Goal: Find specific page/section: Find specific page/section

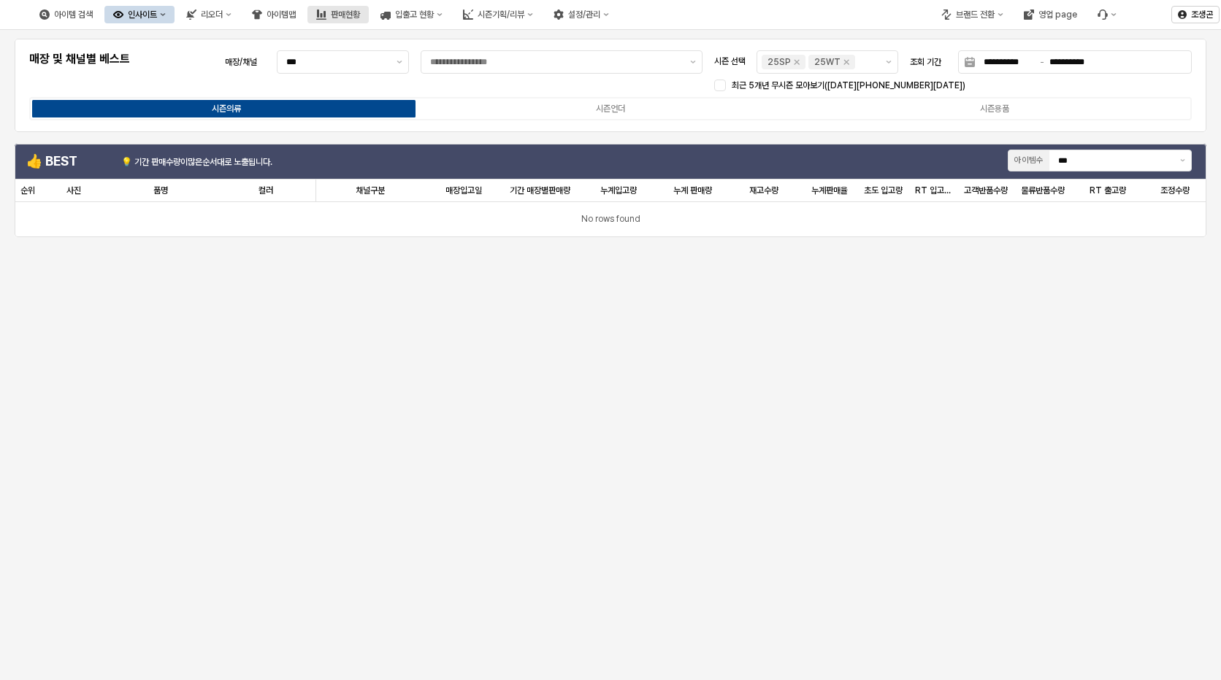
click at [360, 14] on div "판매현황" at bounding box center [345, 14] width 29 height 10
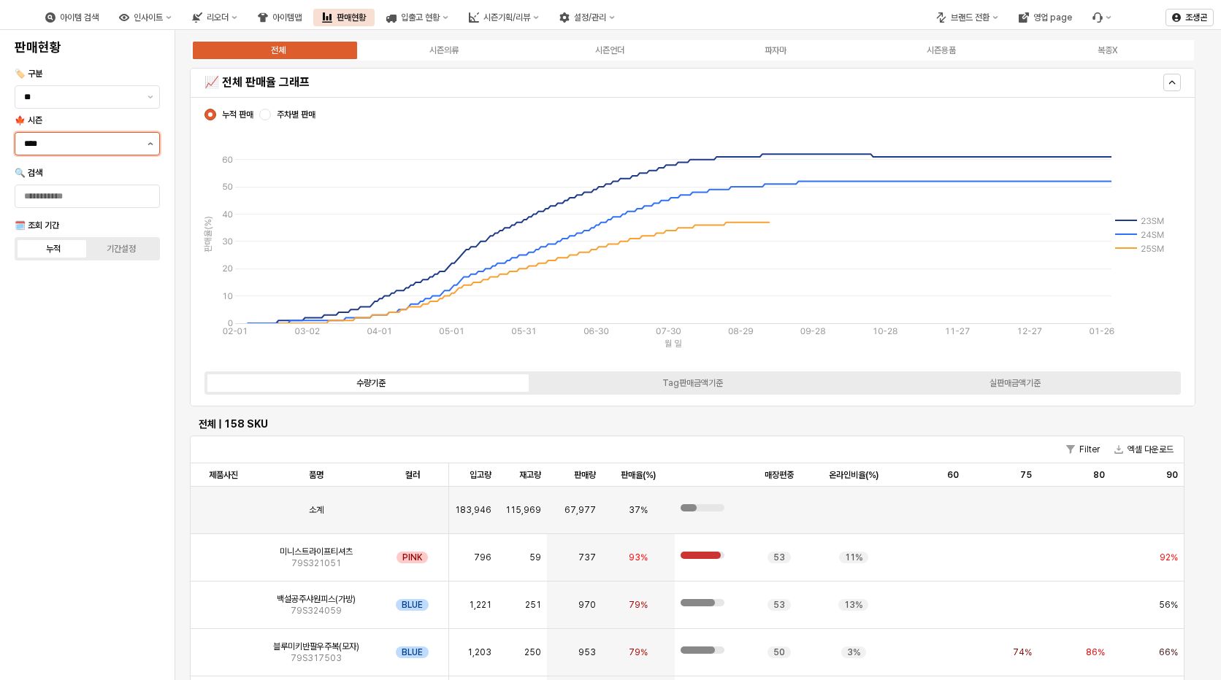
click at [153, 145] on button "제안 사항 표시" at bounding box center [151, 144] width 18 height 22
click at [38, 299] on div "25FA" at bounding box center [83, 298] width 118 height 12
type input "****"
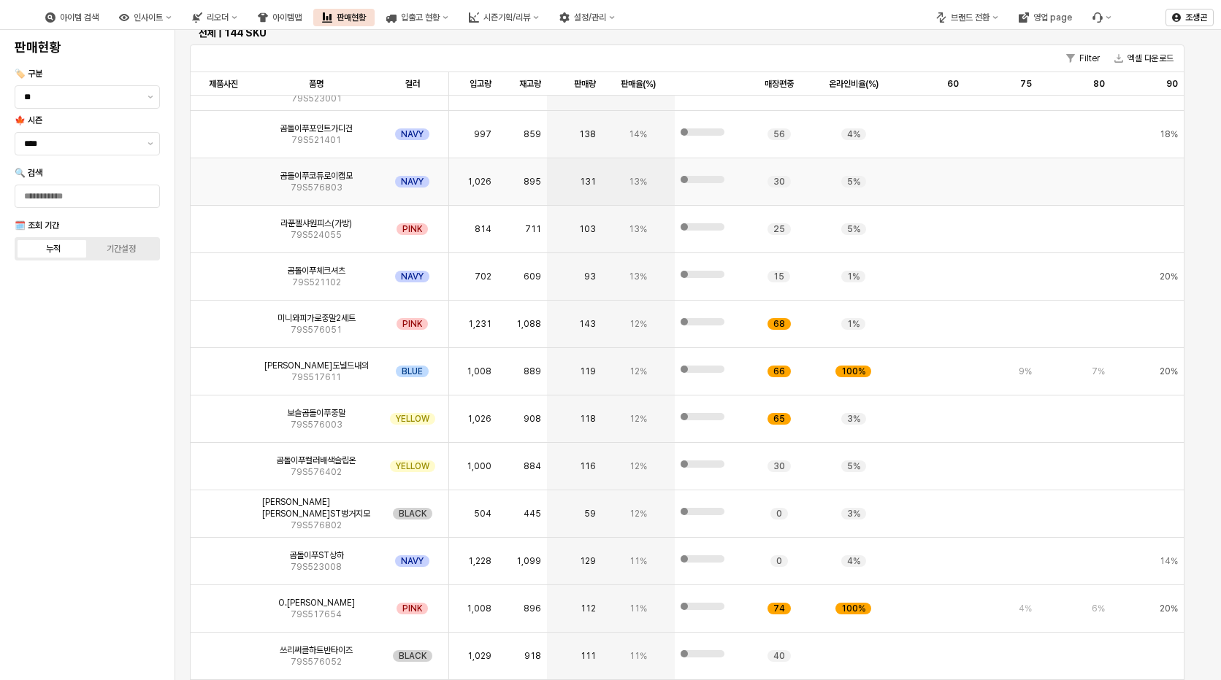
scroll to position [949, 0]
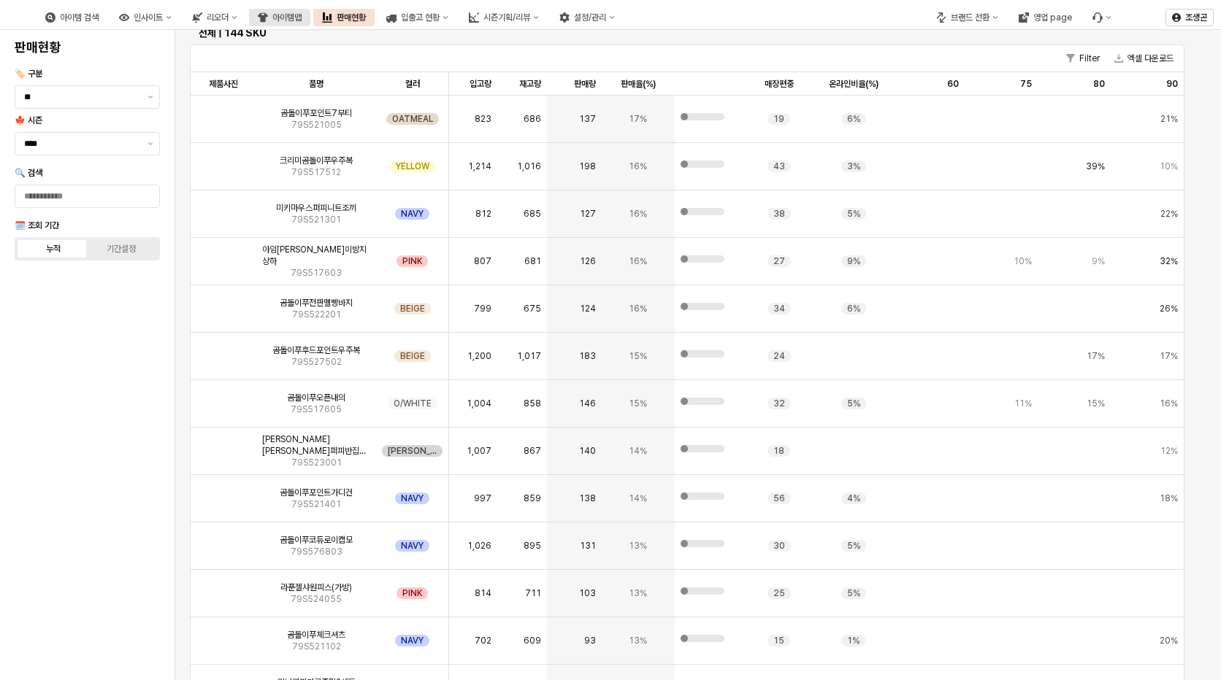
click at [302, 18] on div "아이템맵" at bounding box center [286, 17] width 29 height 10
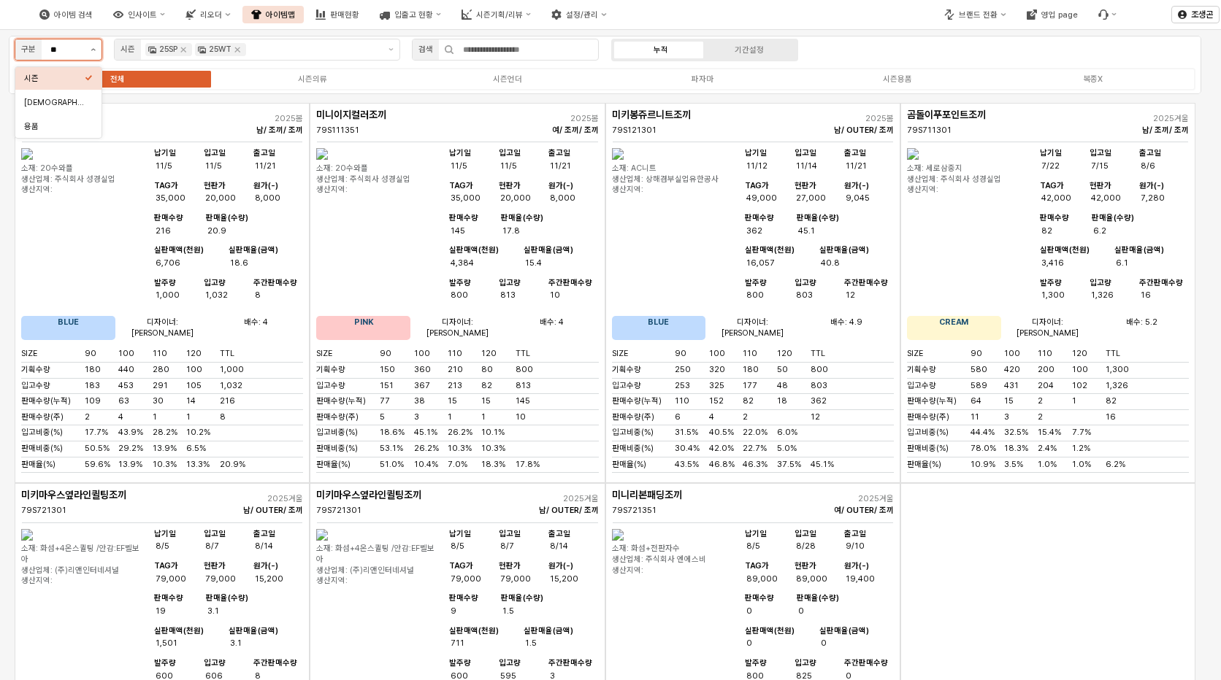
click at [95, 51] on button "제안 사항 표시" at bounding box center [93, 49] width 17 height 20
click at [50, 77] on div "시즌" at bounding box center [54, 78] width 61 height 11
click at [183, 49] on icon "Remove 25SP" at bounding box center [183, 49] width 5 height 5
click at [188, 52] on icon "Remove 25WT" at bounding box center [188, 50] width 12 height 12
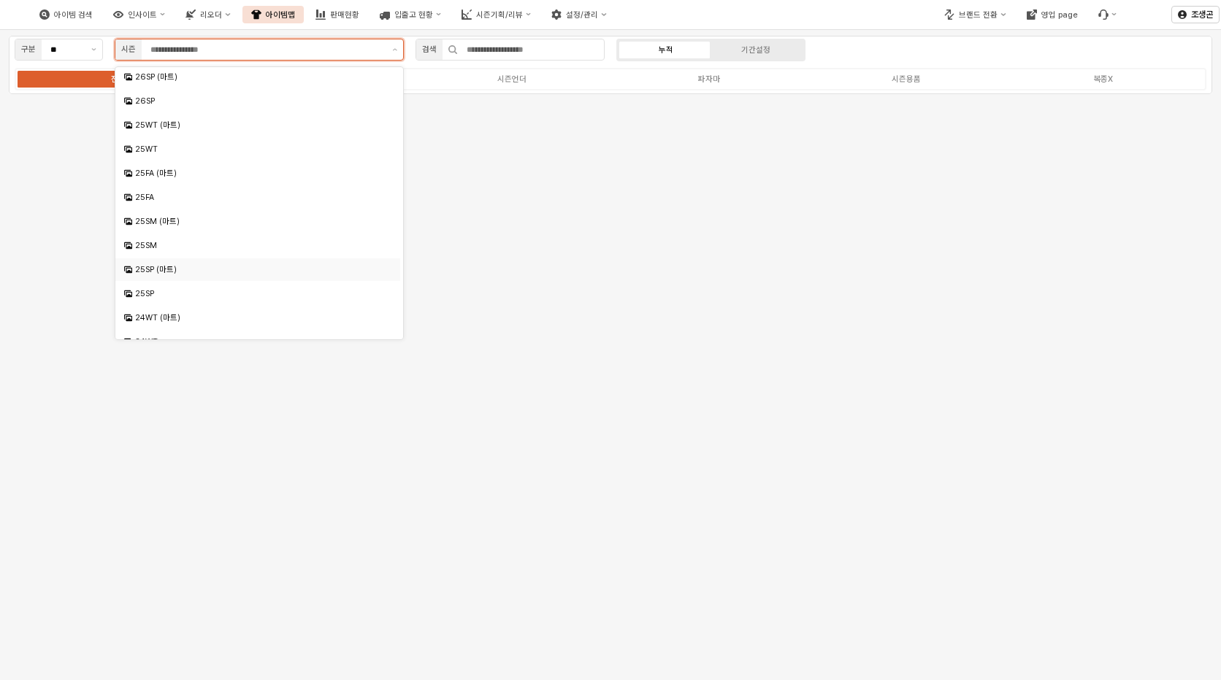
scroll to position [73, 0]
click at [143, 269] on div "25FA" at bounding box center [259, 270] width 248 height 11
click at [145, 247] on div "25FA (마트)" at bounding box center [259, 246] width 248 height 11
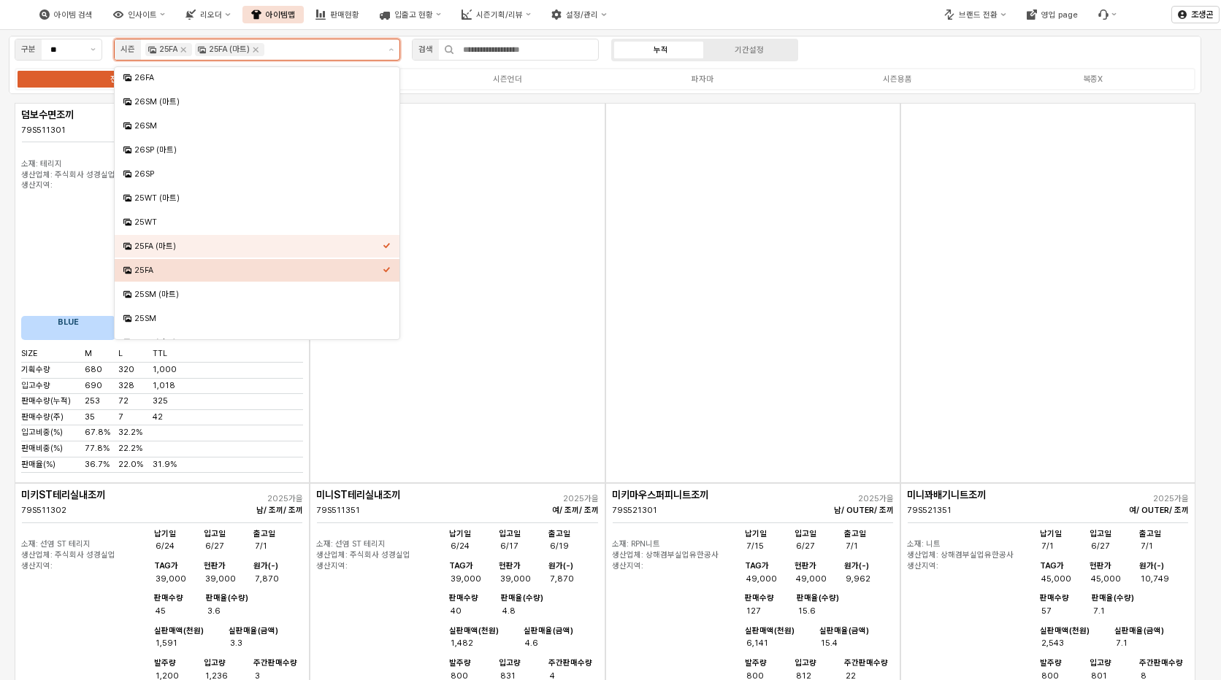
click at [383, 267] on icon "Select an option" at bounding box center [387, 270] width 8 height 8
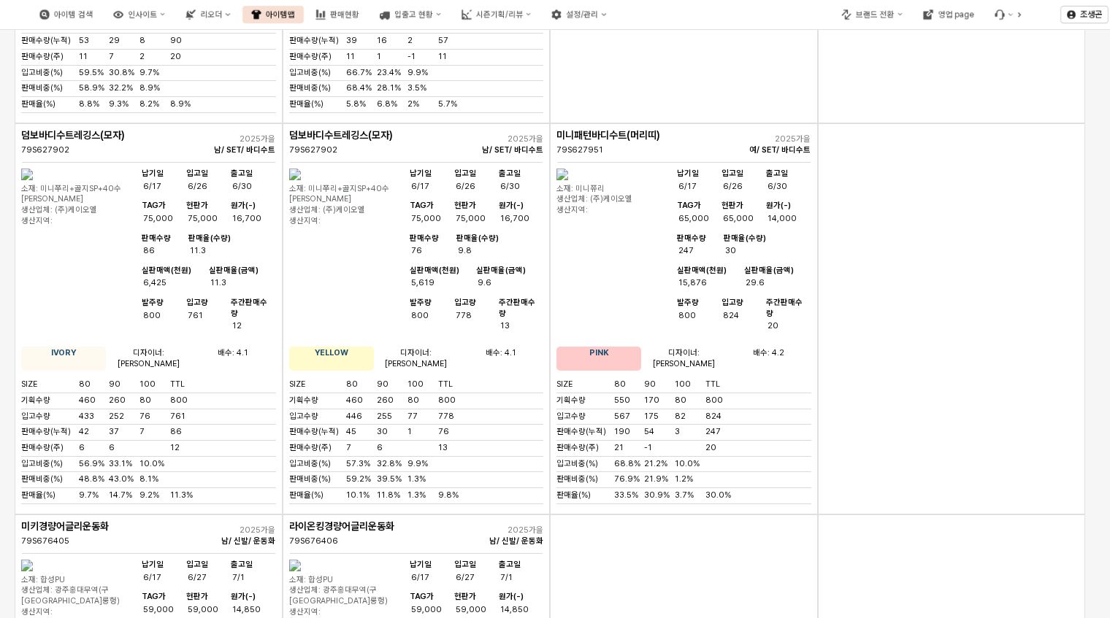
scroll to position [2161, 0]
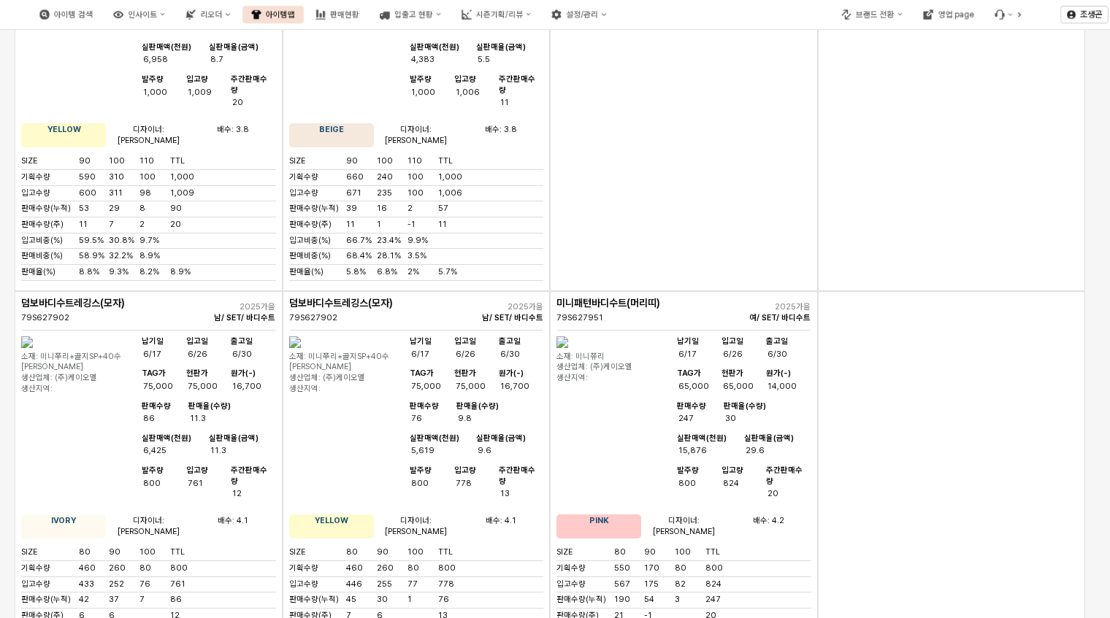
click at [568, 337] on img "App Frame" at bounding box center [562, 343] width 12 height 12
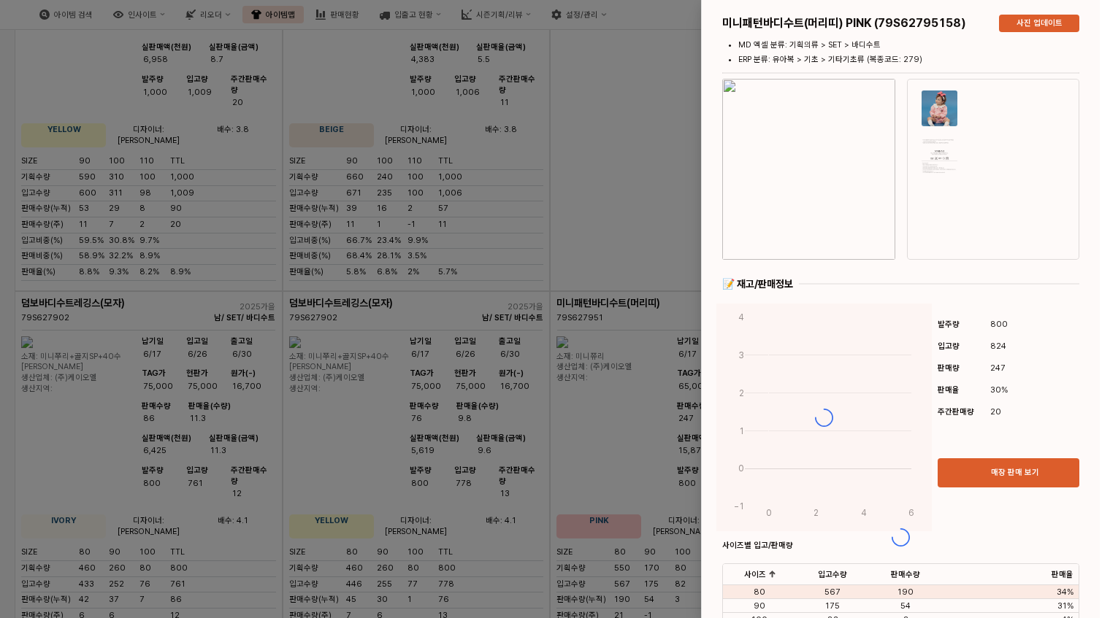
drag, startPoint x: 824, startPoint y: 7, endPoint x: 464, endPoint y: 67, distance: 365.6
click at [468, 28] on div "미니패턴바디수트(머리띠) PINK (79S62795158) 사진 업데이트 MD 엑셀 분류: 기획의류 > SET > 바디수트 ERP 분류: 유아…" at bounding box center [555, 309] width 1110 height 618
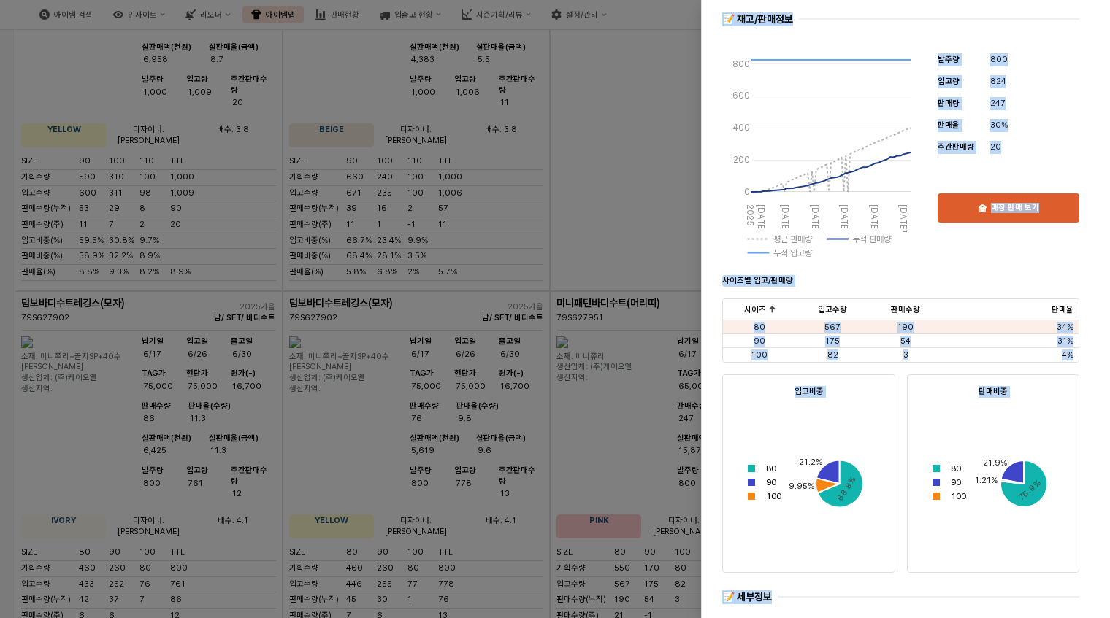
scroll to position [464, 0]
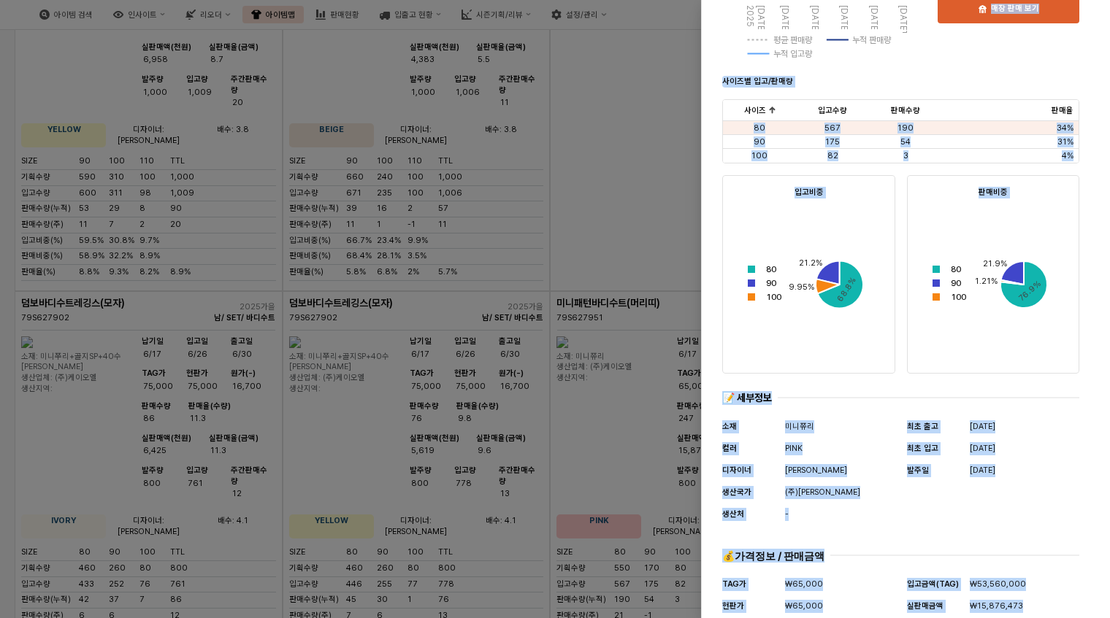
click at [856, 226] on div "68.8% 21.2% 9.95% 80 90 100" at bounding box center [809, 283] width 144 height 158
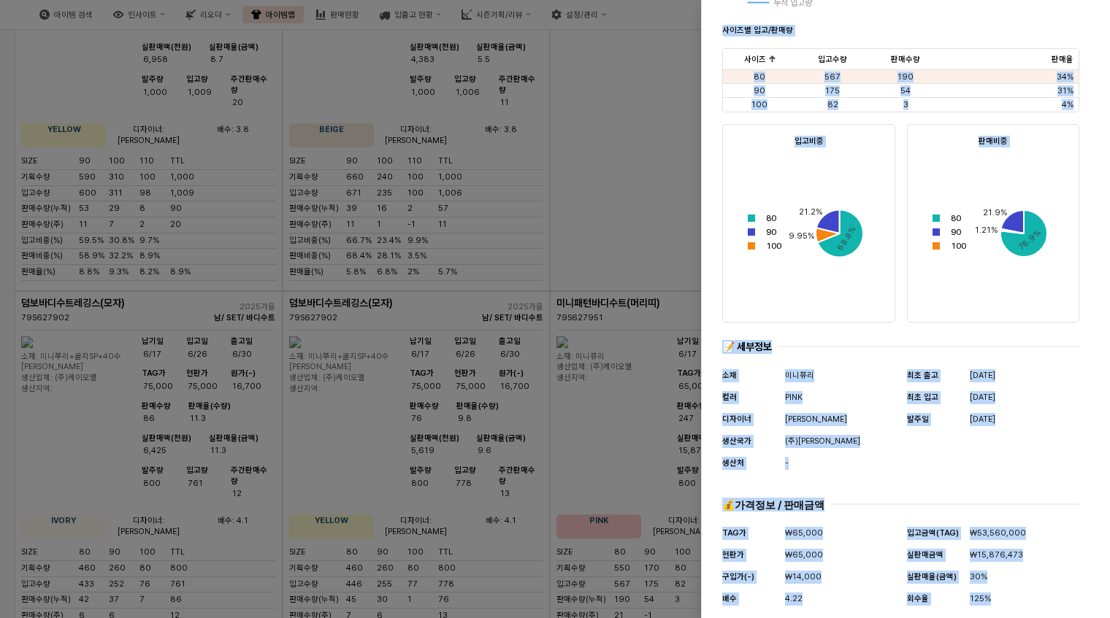
scroll to position [529, 0]
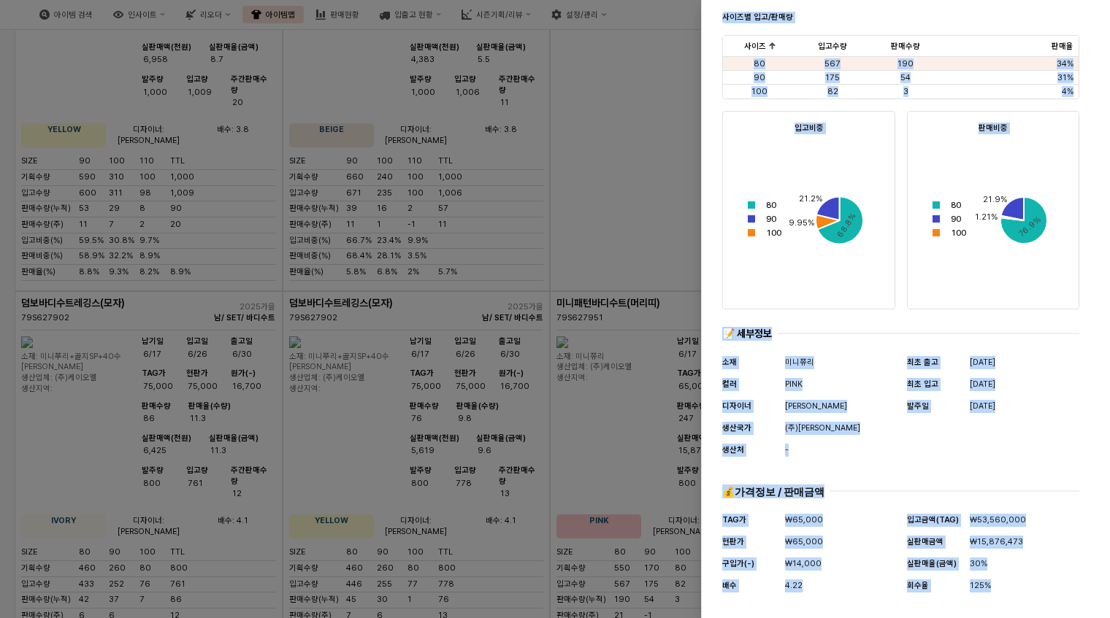
click at [835, 434] on div "(주)케이오엘" at bounding box center [840, 429] width 110 height 16
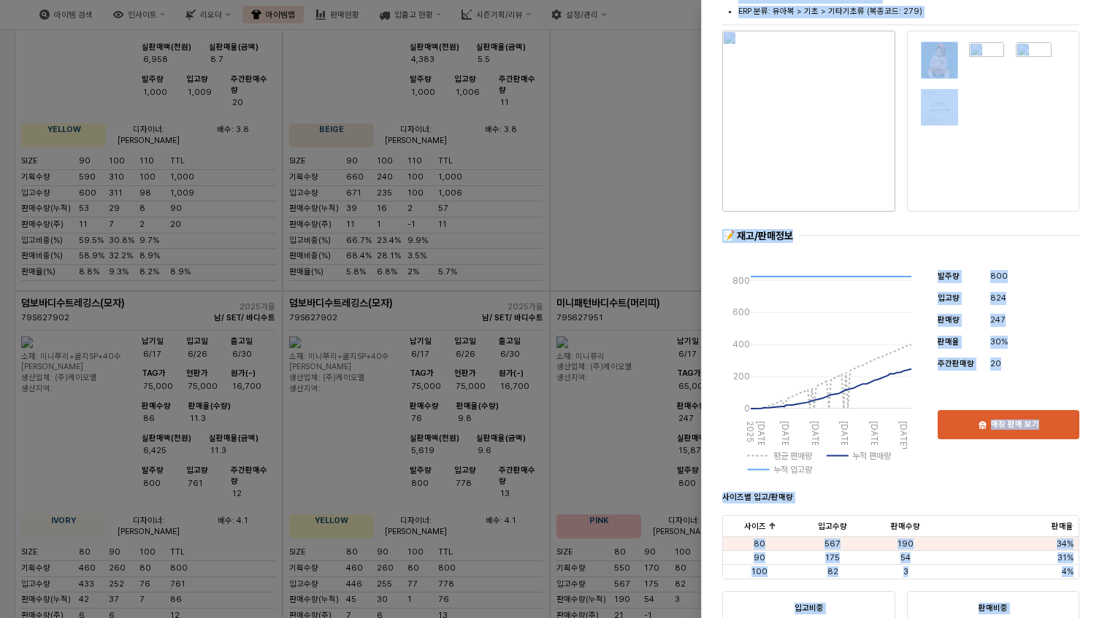
scroll to position [0, 0]
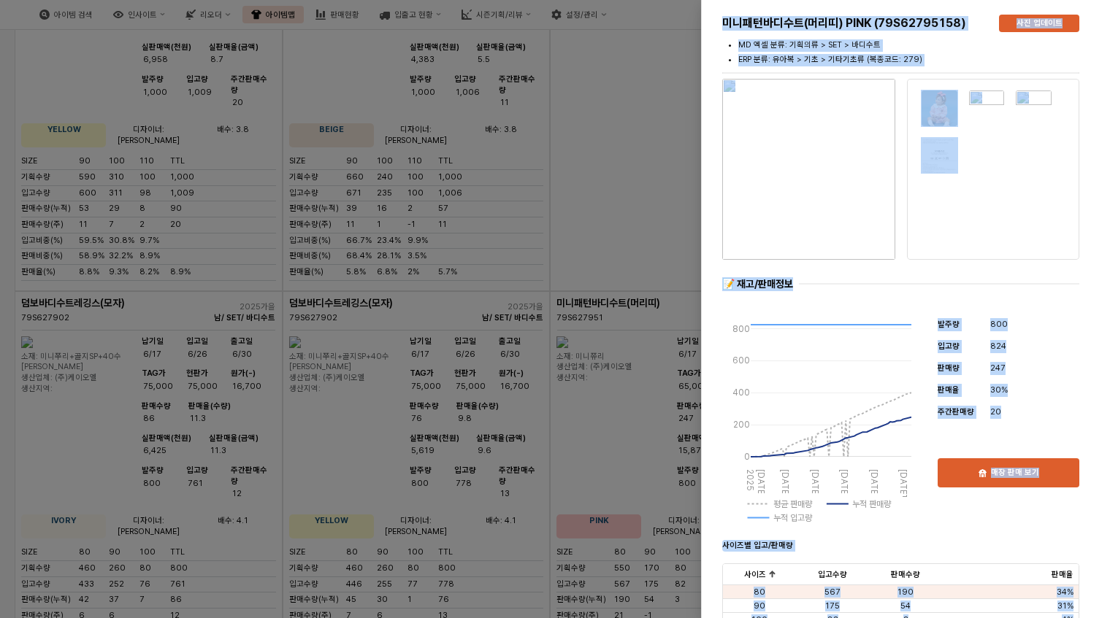
click at [824, 178] on img "button" at bounding box center [808, 169] width 173 height 181
click at [576, 381] on div at bounding box center [555, 309] width 1110 height 618
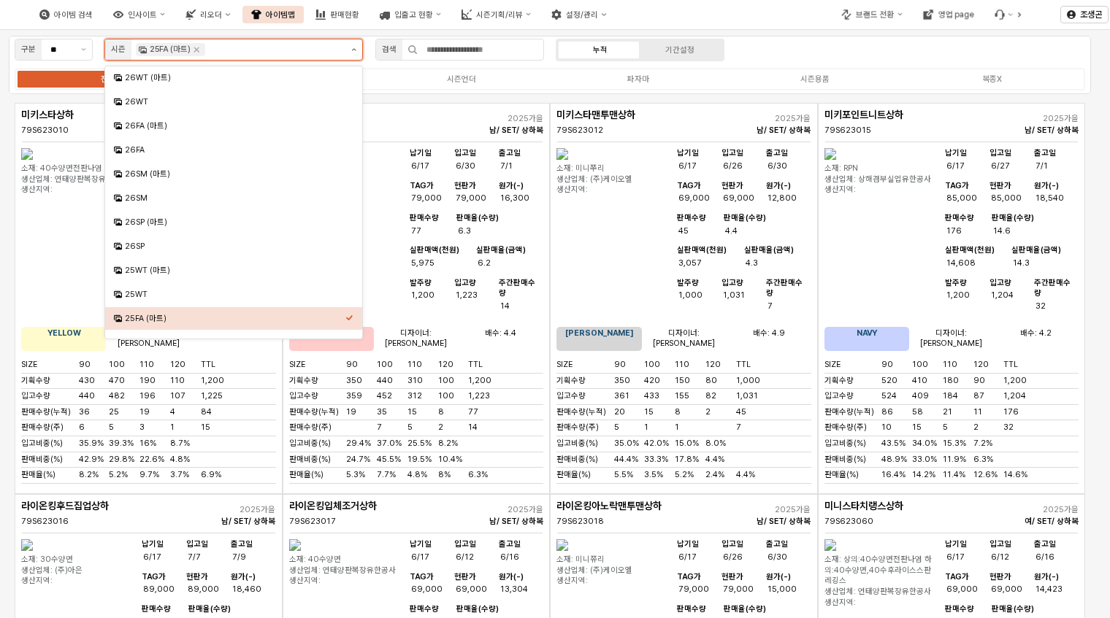
click at [352, 47] on button "제안 사항 표시" at bounding box center [353, 49] width 17 height 20
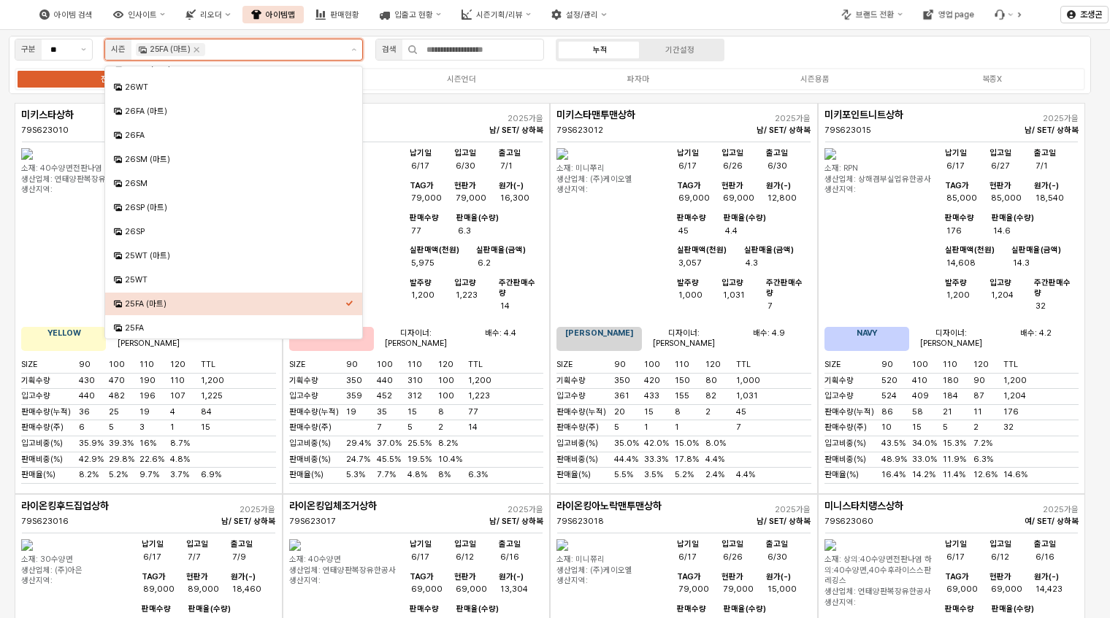
click at [347, 303] on icon "Select an option" at bounding box center [349, 303] width 7 height 5
click at [119, 278] on icon "Select an option" at bounding box center [118, 280] width 8 height 8
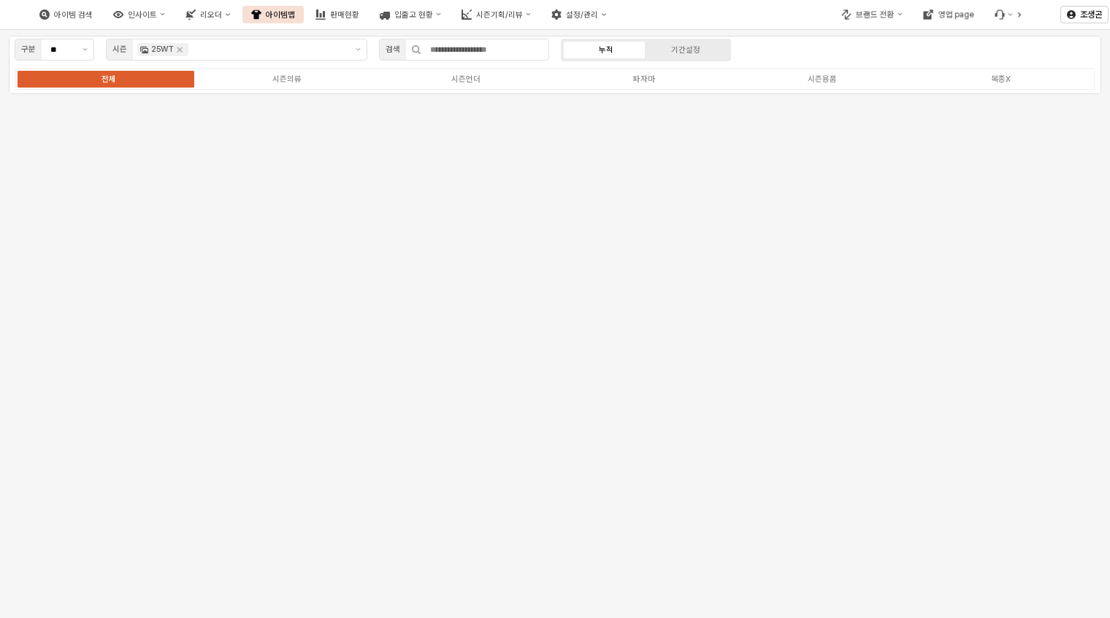
click at [541, 301] on div "구분 ** 시즌 25WT 검색 누적 기간설정 전체 시즌의류 시즌언더 파자마 시즌용품 복종X" at bounding box center [555, 324] width 1110 height 589
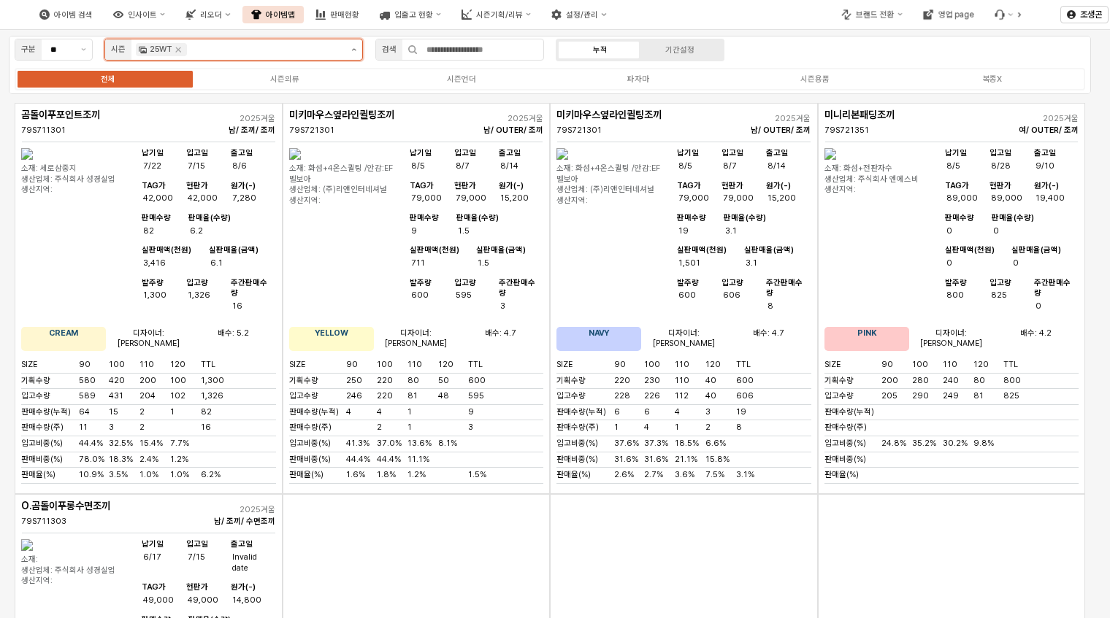
click at [352, 50] on icon "제안 사항 표시" at bounding box center [353, 49] width 4 height 3
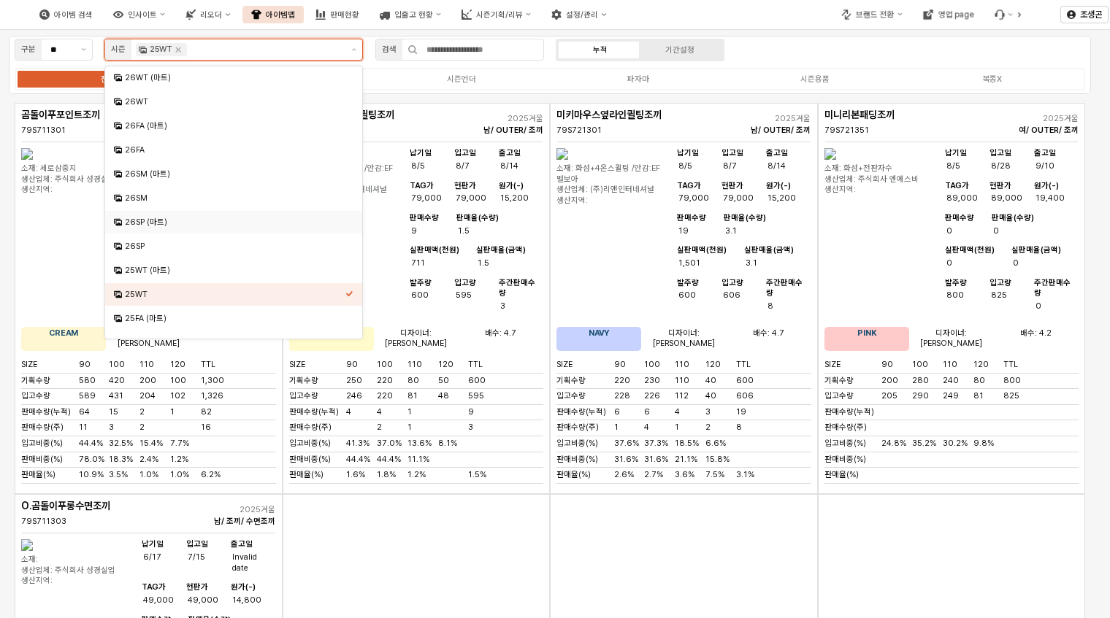
scroll to position [66, 0]
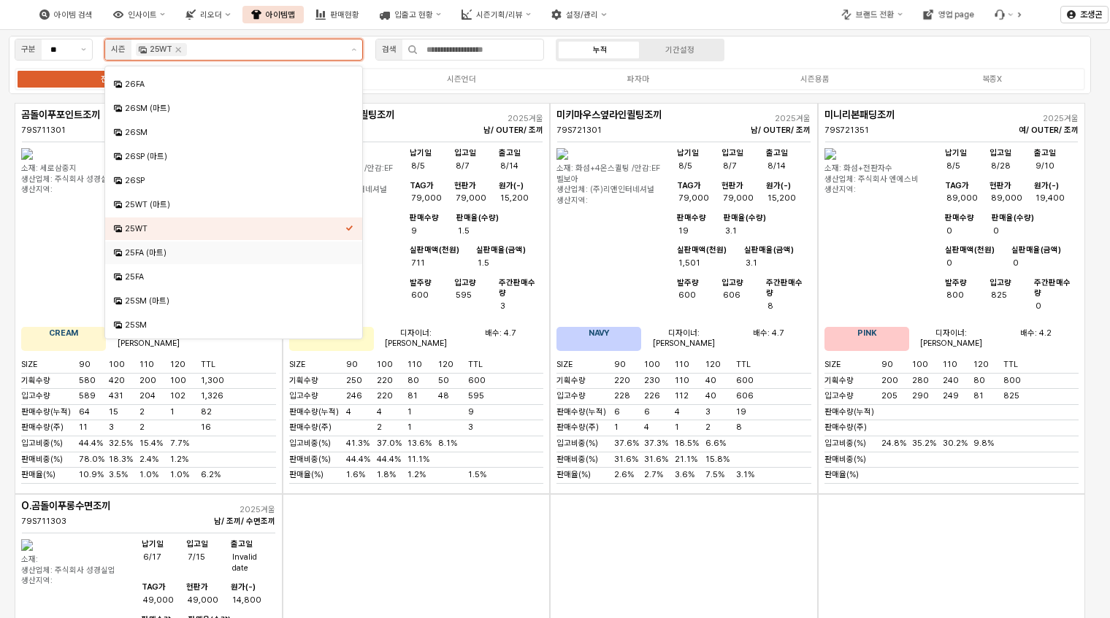
click at [137, 250] on div "25FA (마트)" at bounding box center [235, 253] width 221 height 11
click at [180, 49] on icon "Remove 25WT" at bounding box center [178, 50] width 12 height 12
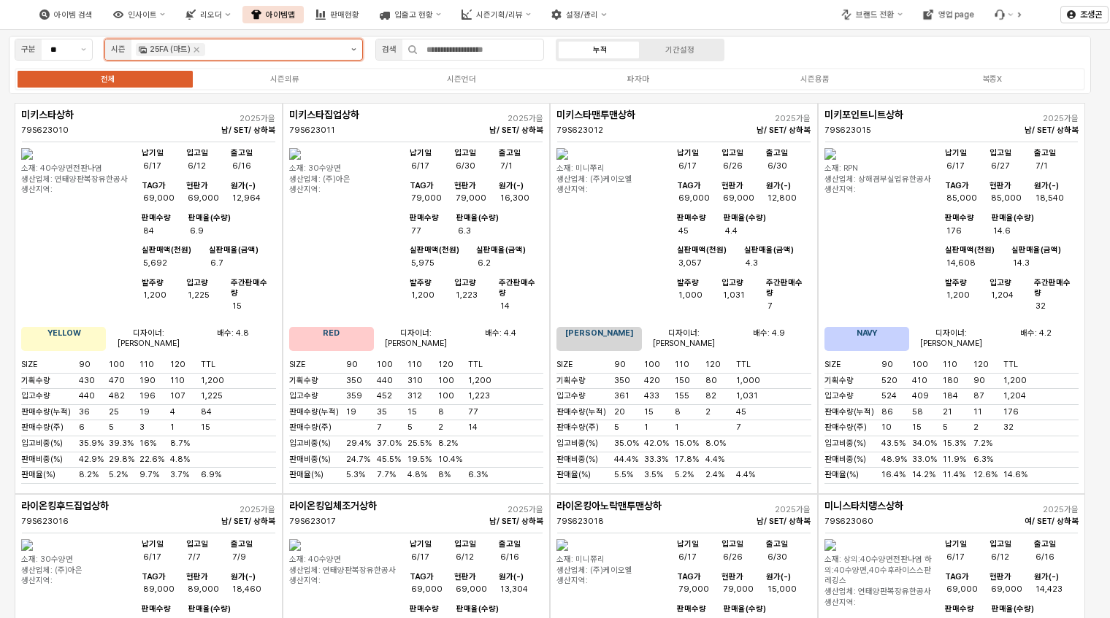
click at [351, 47] on button "제안 사항 표시" at bounding box center [353, 49] width 17 height 20
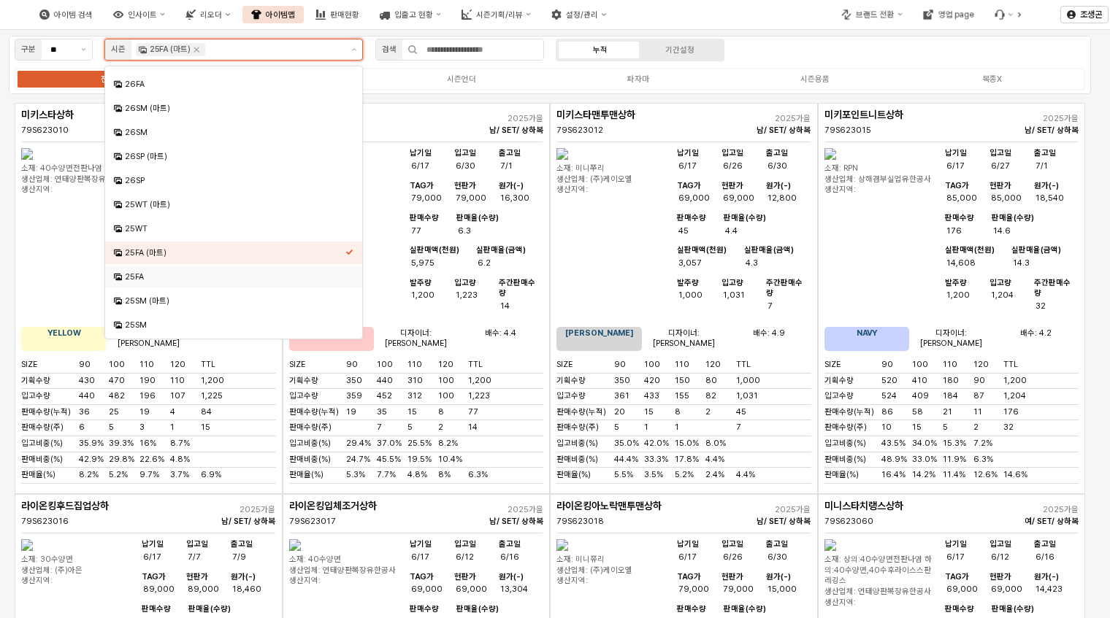
click at [127, 273] on div "25FA" at bounding box center [235, 277] width 221 height 11
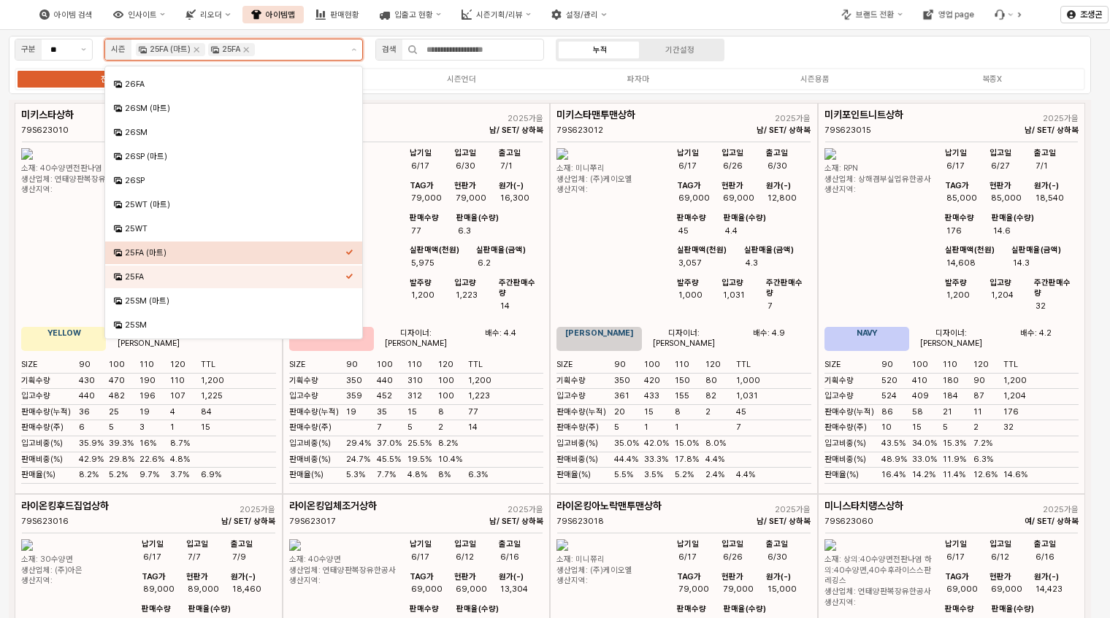
click at [345, 252] on icon "Select an option" at bounding box center [349, 252] width 8 height 8
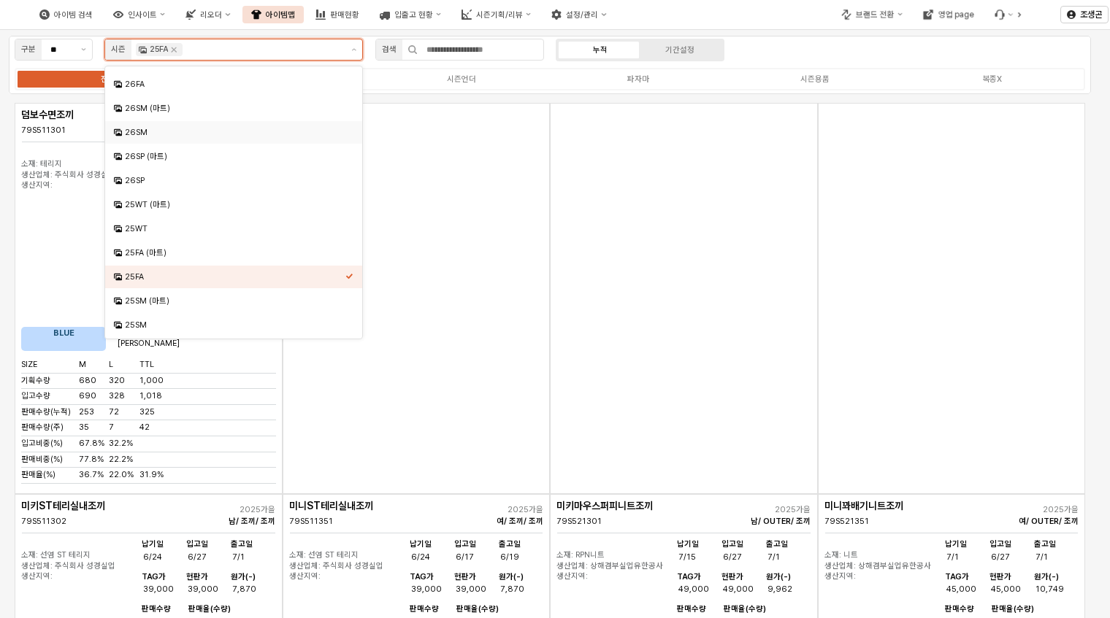
scroll to position [0, 0]
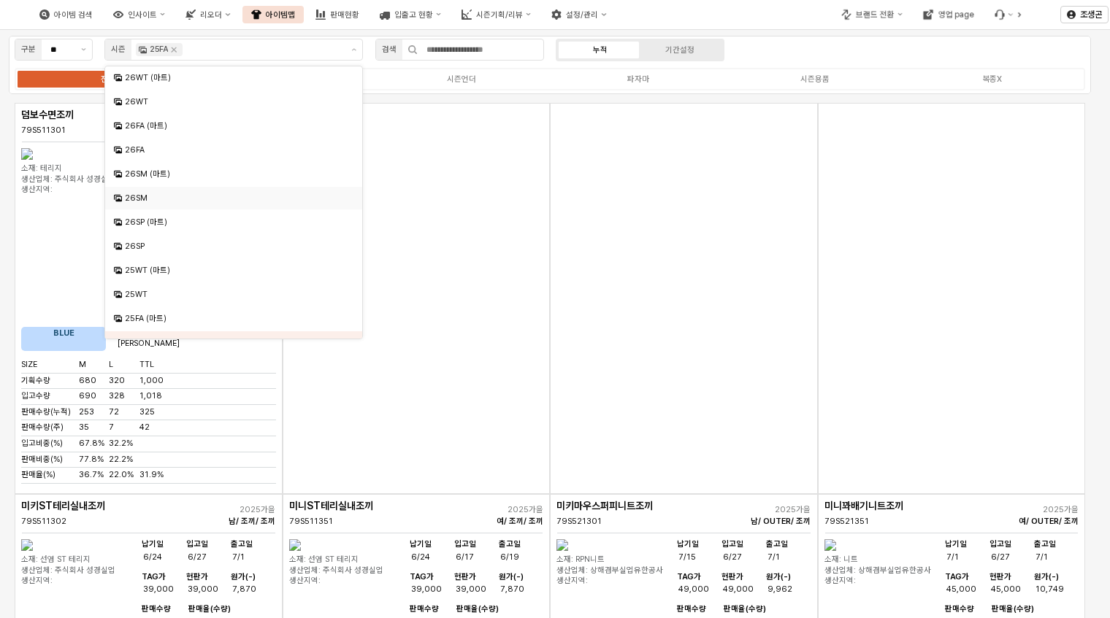
click at [471, 191] on div "App Frame" at bounding box center [417, 298] width 268 height 391
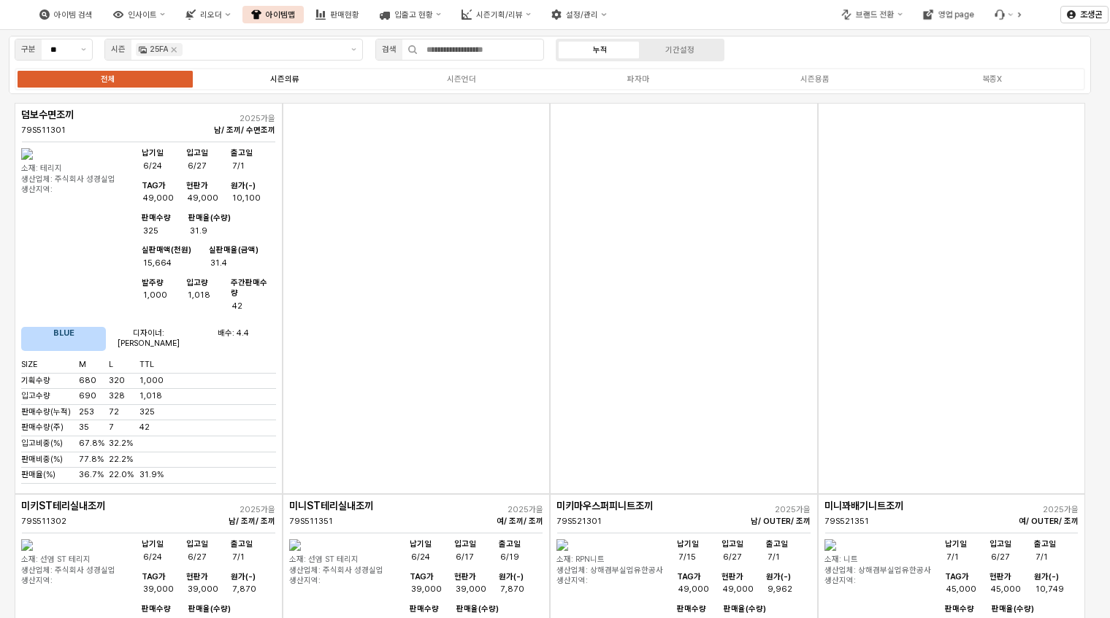
click at [280, 77] on div "시즌의류" at bounding box center [284, 78] width 29 height 9
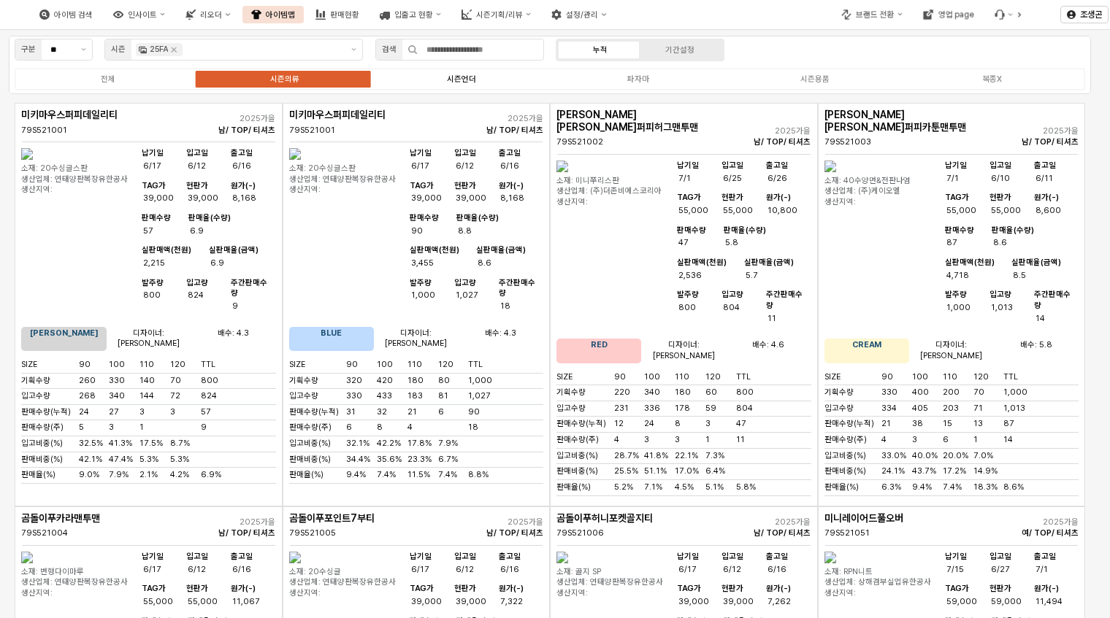
click at [450, 78] on div "시즌언더" at bounding box center [461, 78] width 29 height 9
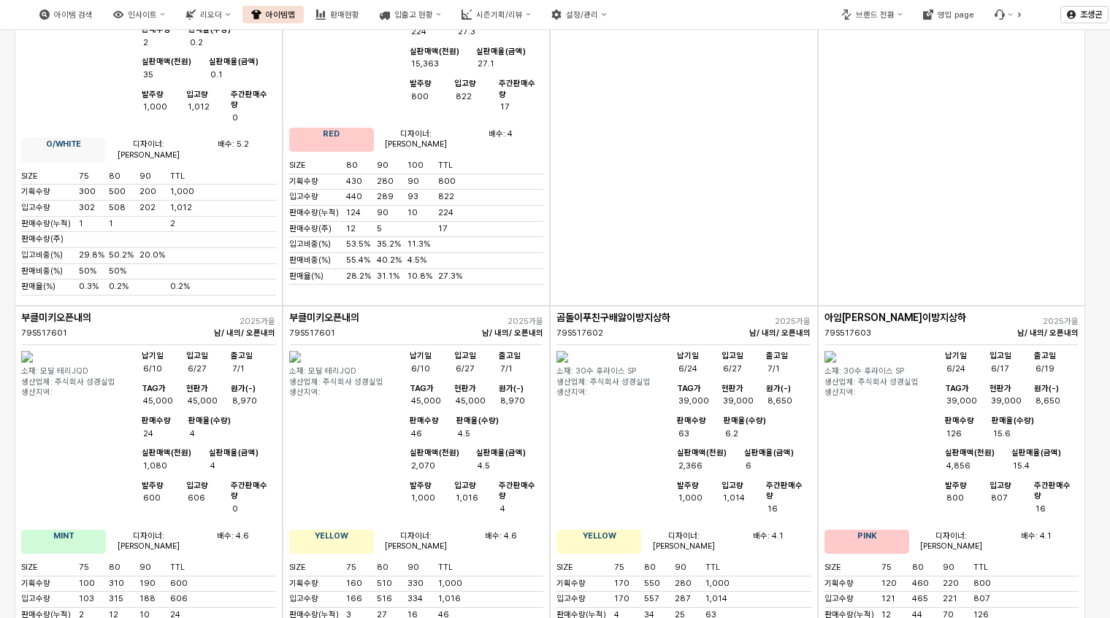
scroll to position [3252, 0]
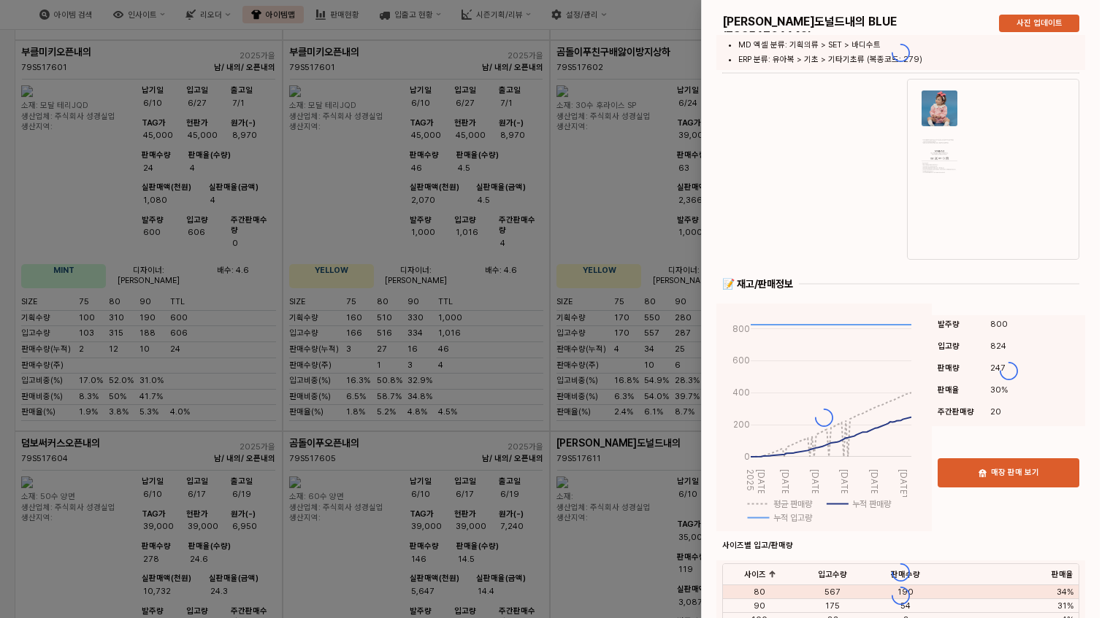
scroll to position [3518, 0]
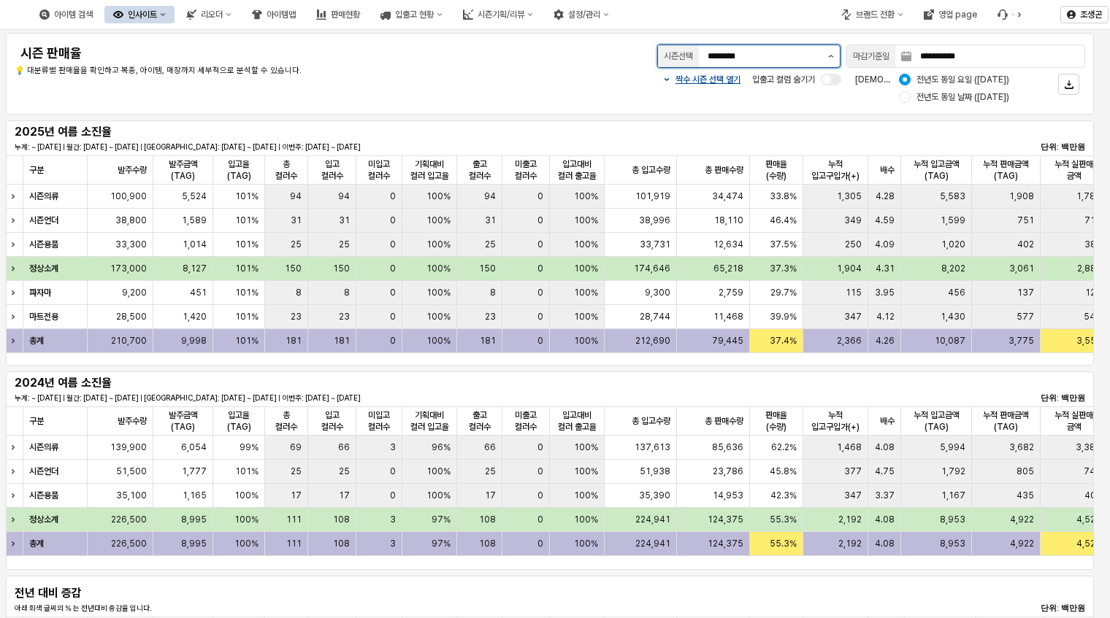
click at [829, 57] on icon "제안 사항 표시" at bounding box center [831, 56] width 6 height 3
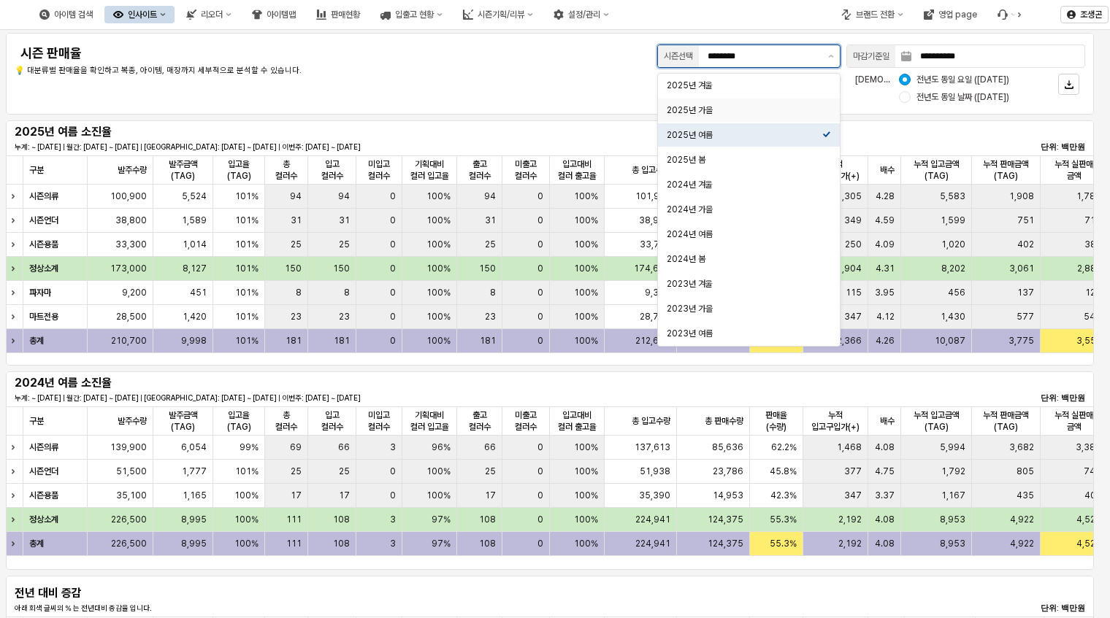
click at [689, 108] on div "2025년 가을" at bounding box center [745, 110] width 156 height 12
type input "********"
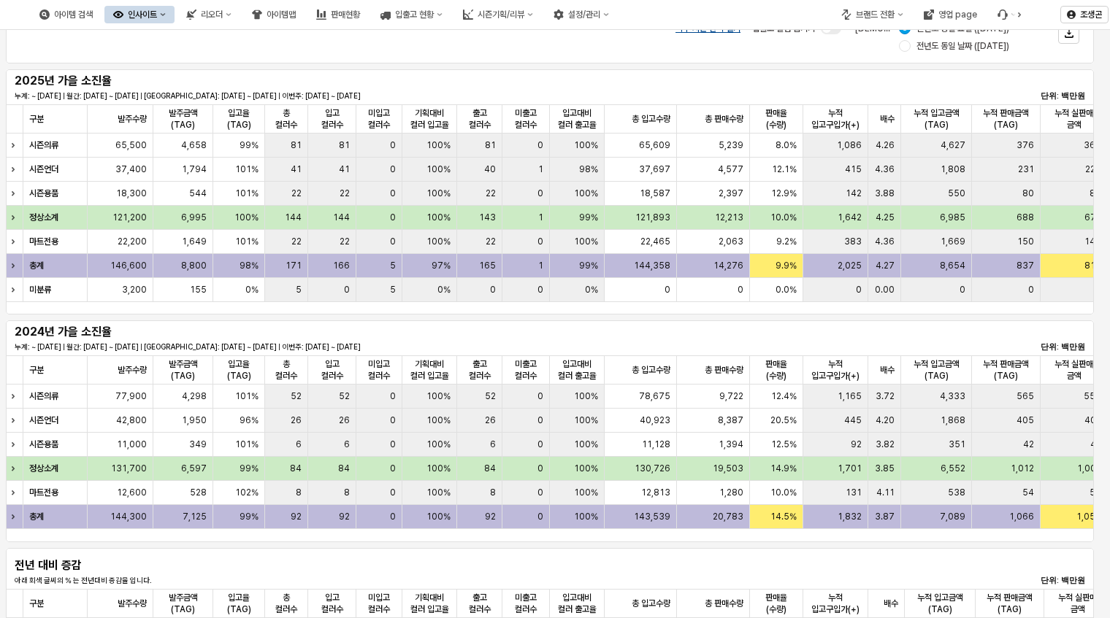
scroll to position [28, 0]
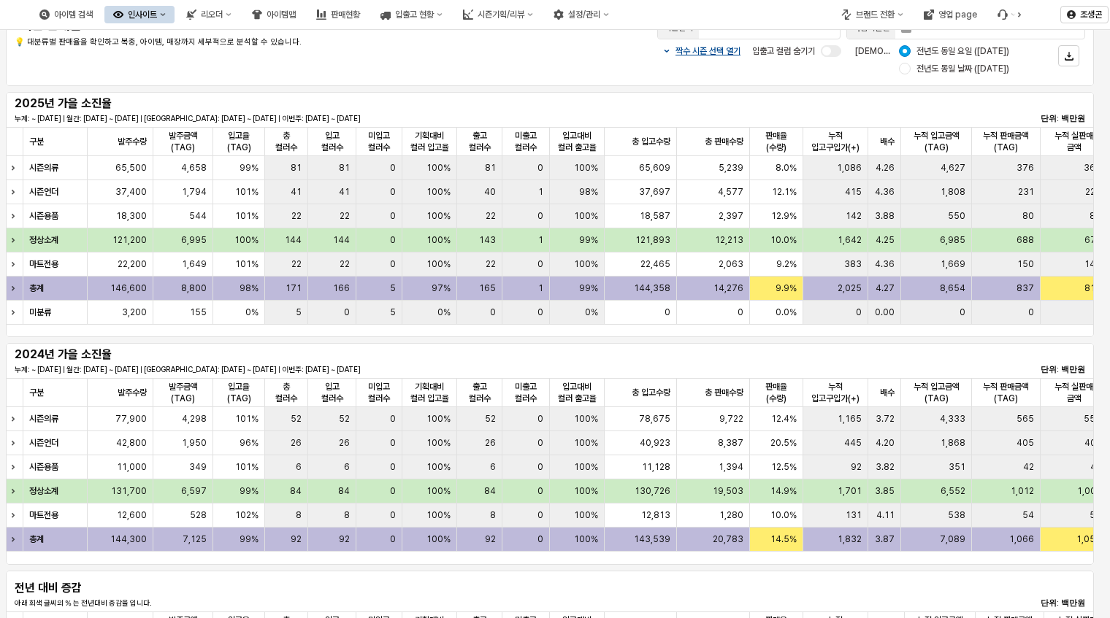
click at [508, 55] on div "짝수 시즌 선택 열기 입출고 컬럼 숨기기 비교 기준: 전년도 동일 요일 ([DATE]) 전년도 동일 날짜 ([DATE])" at bounding box center [773, 59] width 624 height 35
click at [360, 15] on div "판매현황" at bounding box center [345, 14] width 29 height 10
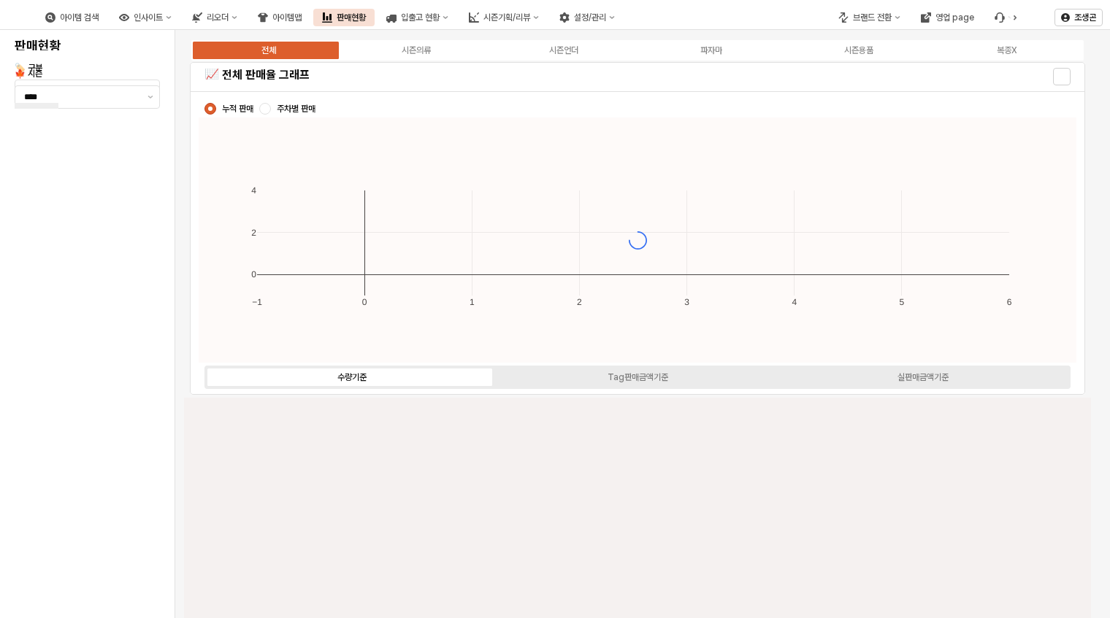
type input "****"
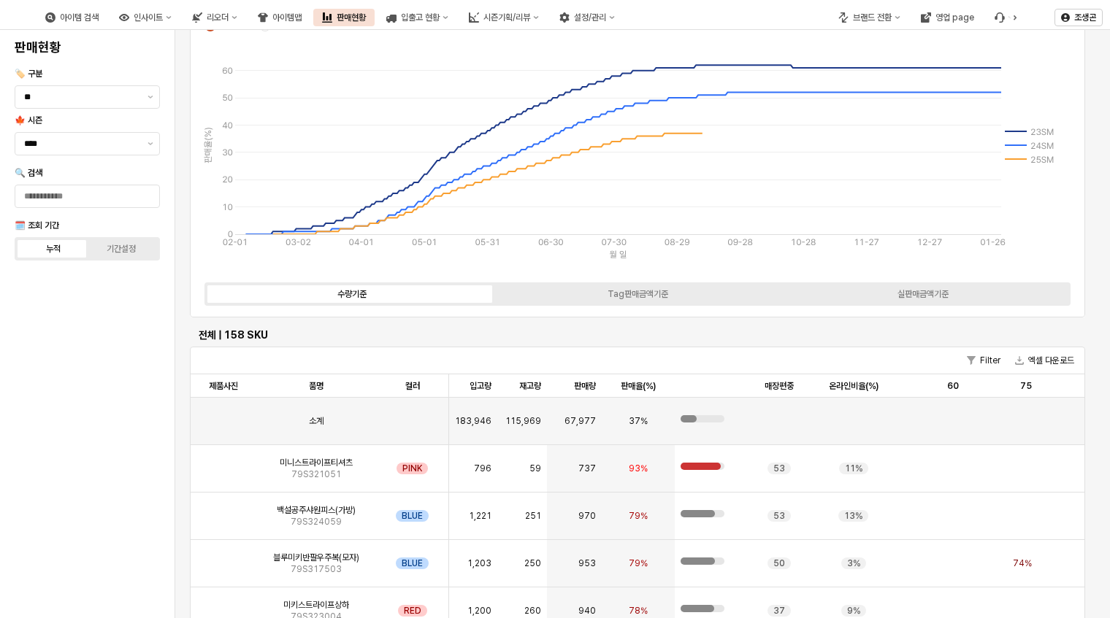
scroll to position [66, 0]
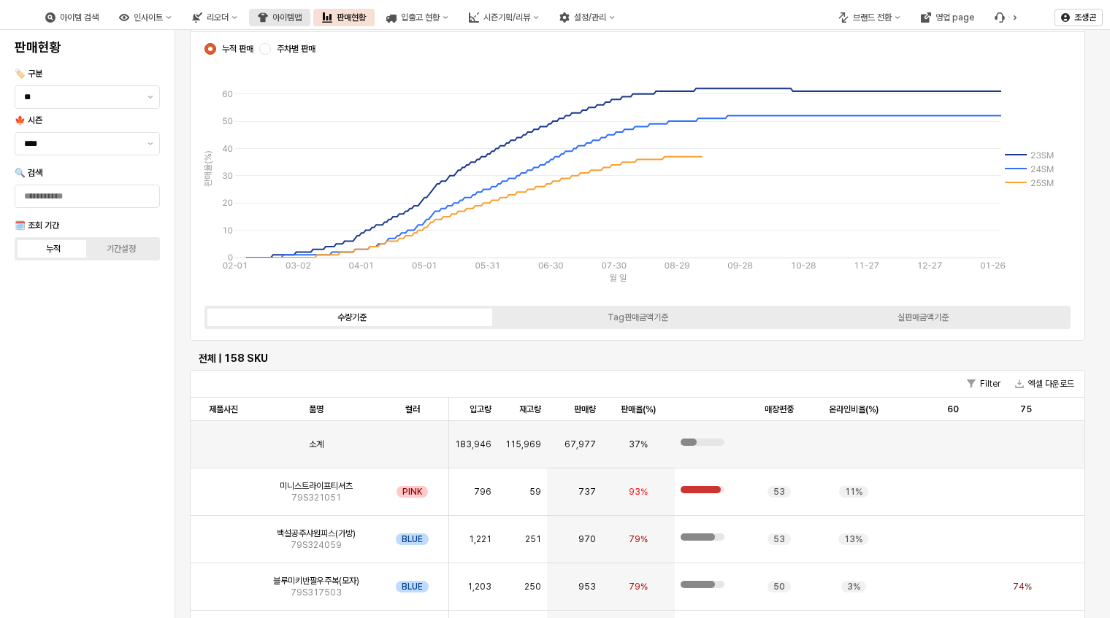
click at [302, 15] on div "아이템맵" at bounding box center [286, 17] width 29 height 10
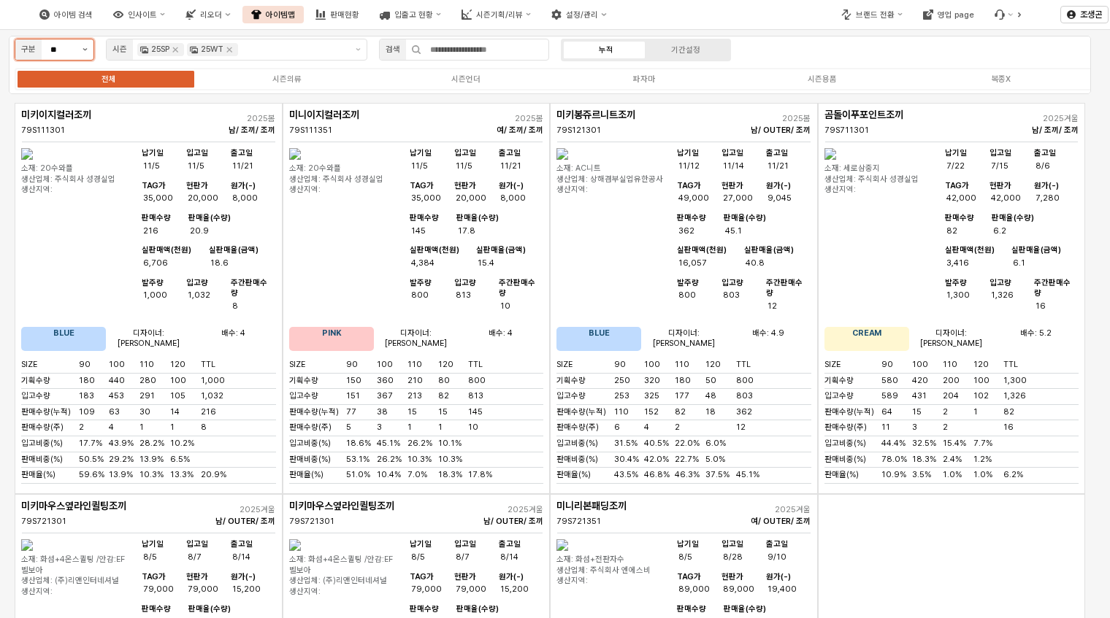
click at [85, 52] on button "제안 사항 표시" at bounding box center [85, 49] width 17 height 20
click at [85, 52] on button "제안 사항 표시" at bounding box center [83, 49] width 17 height 20
click at [175, 48] on icon "Remove 25SP" at bounding box center [174, 50] width 12 height 12
click at [176, 50] on icon "Remove 25WT" at bounding box center [178, 49] width 5 height 5
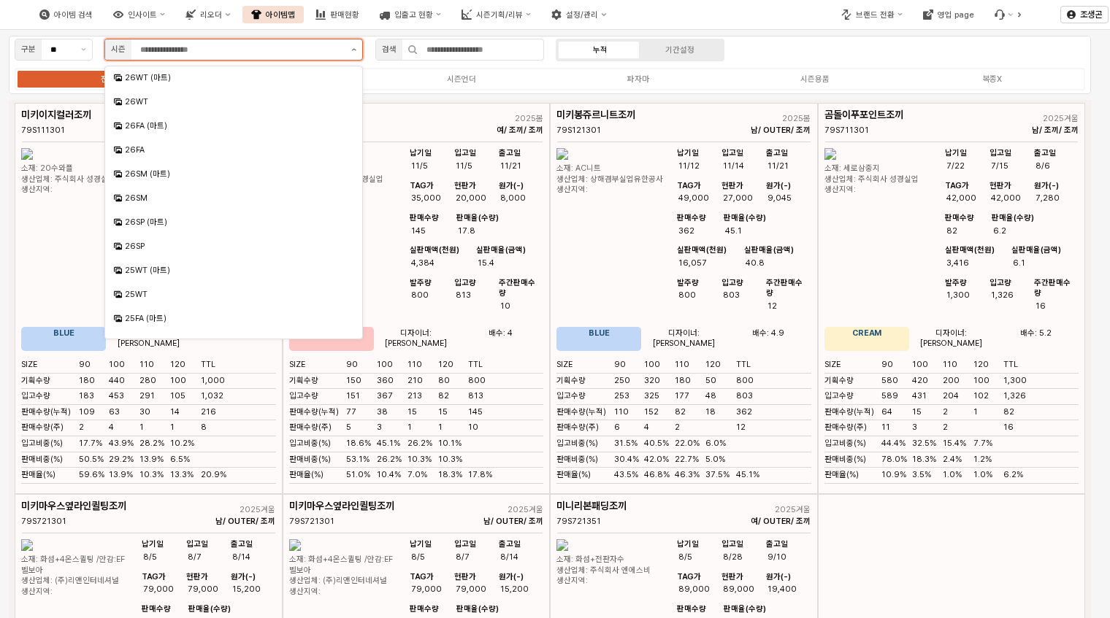
scroll to position [111, 0]
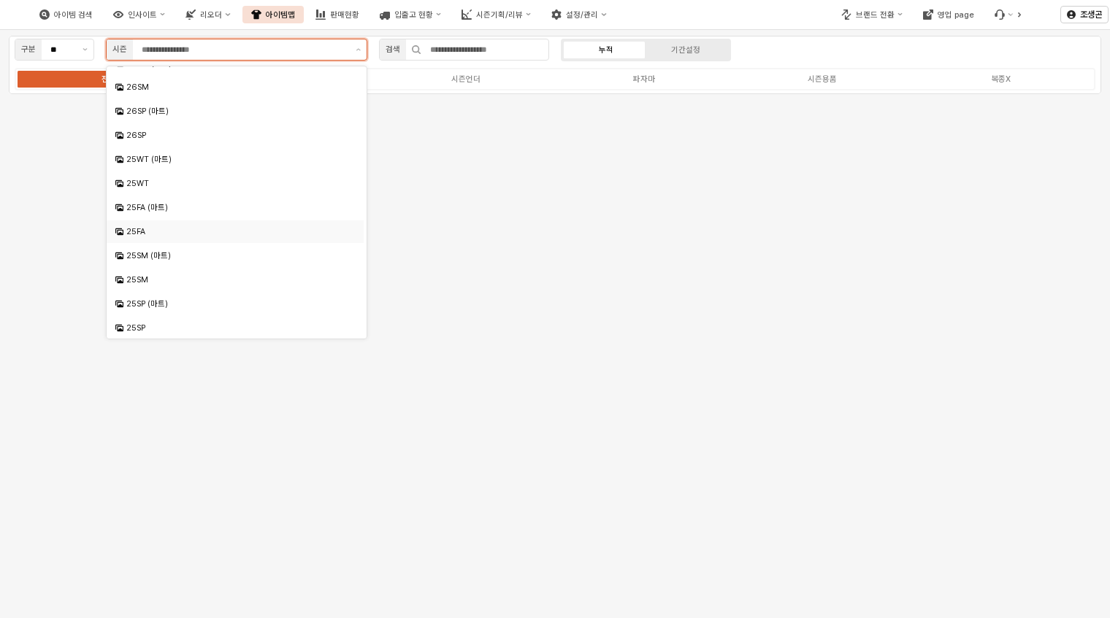
click at [137, 229] on div "25FA" at bounding box center [236, 231] width 221 height 11
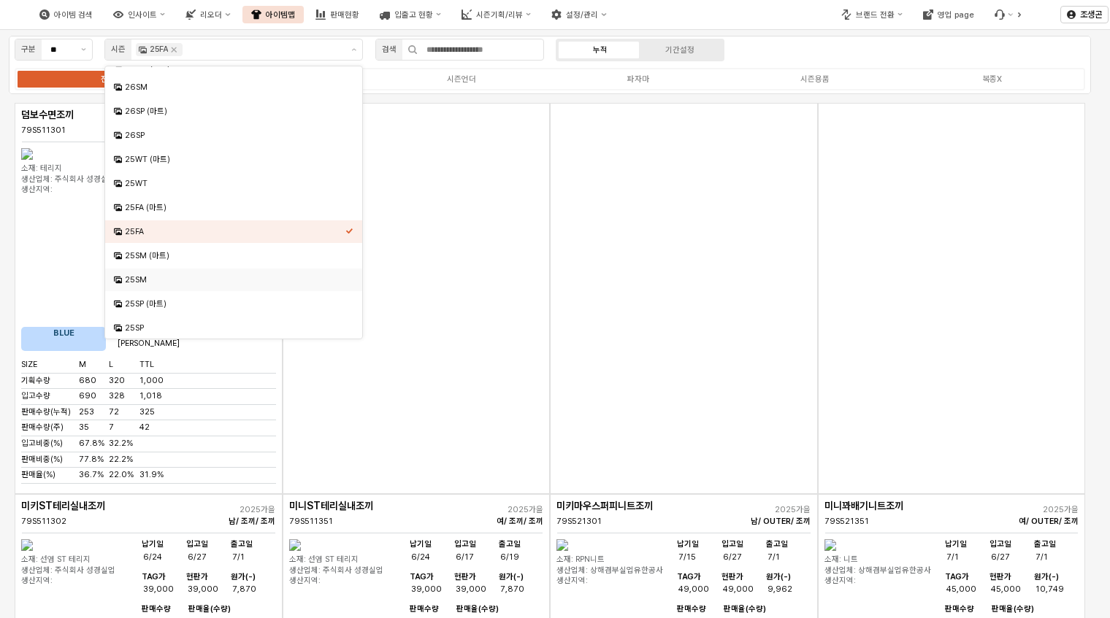
click at [462, 296] on div "App Frame" at bounding box center [417, 298] width 268 height 391
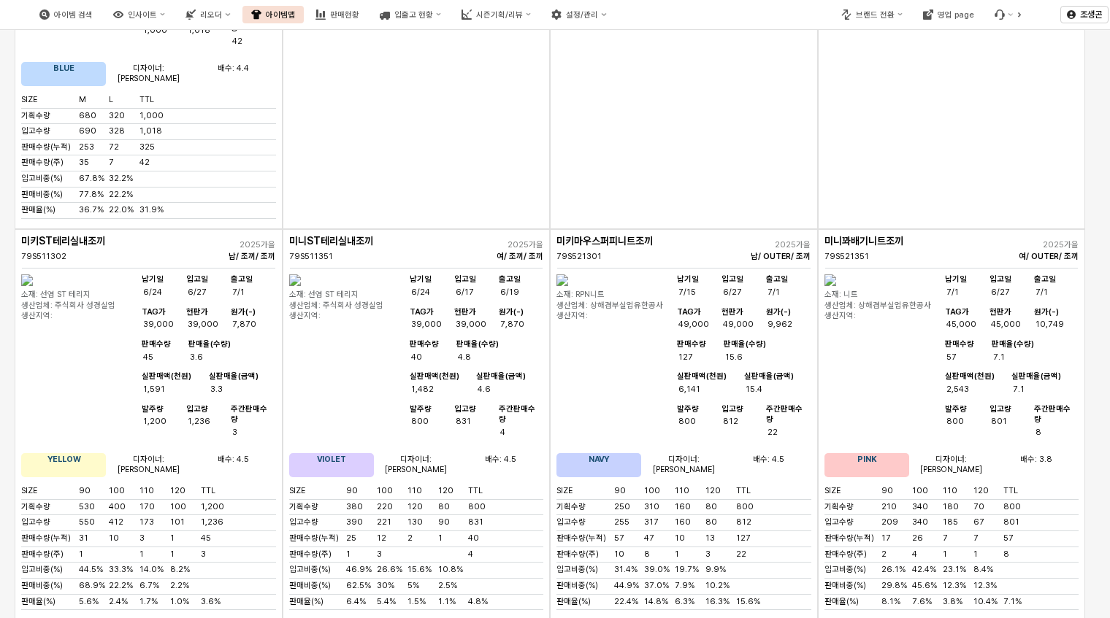
scroll to position [0, 0]
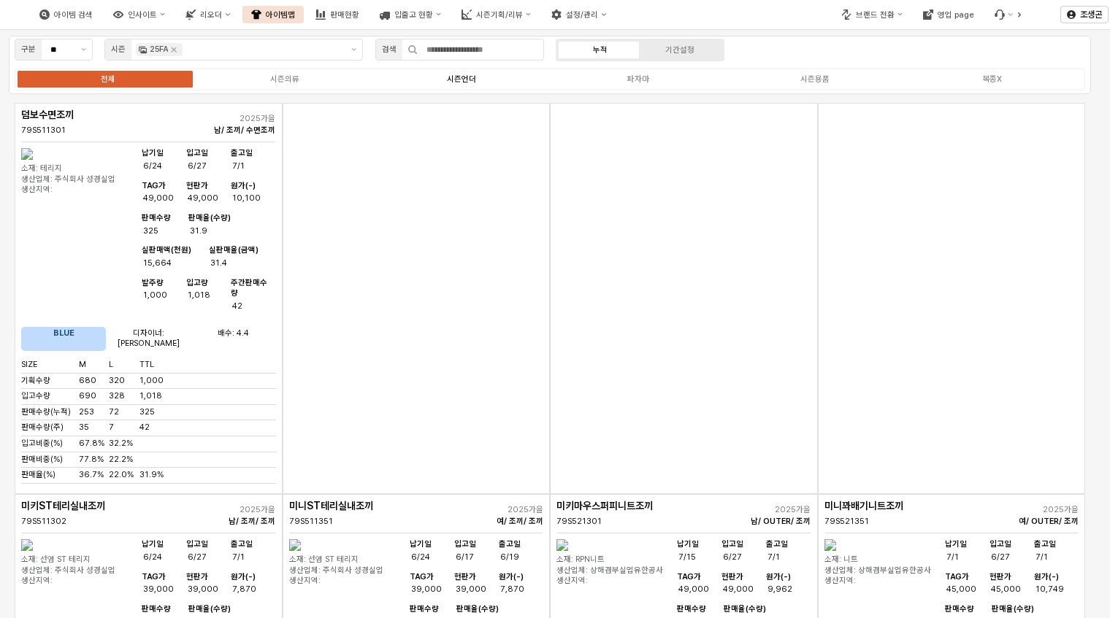
click at [471, 83] on div "시즌언더" at bounding box center [461, 78] width 29 height 9
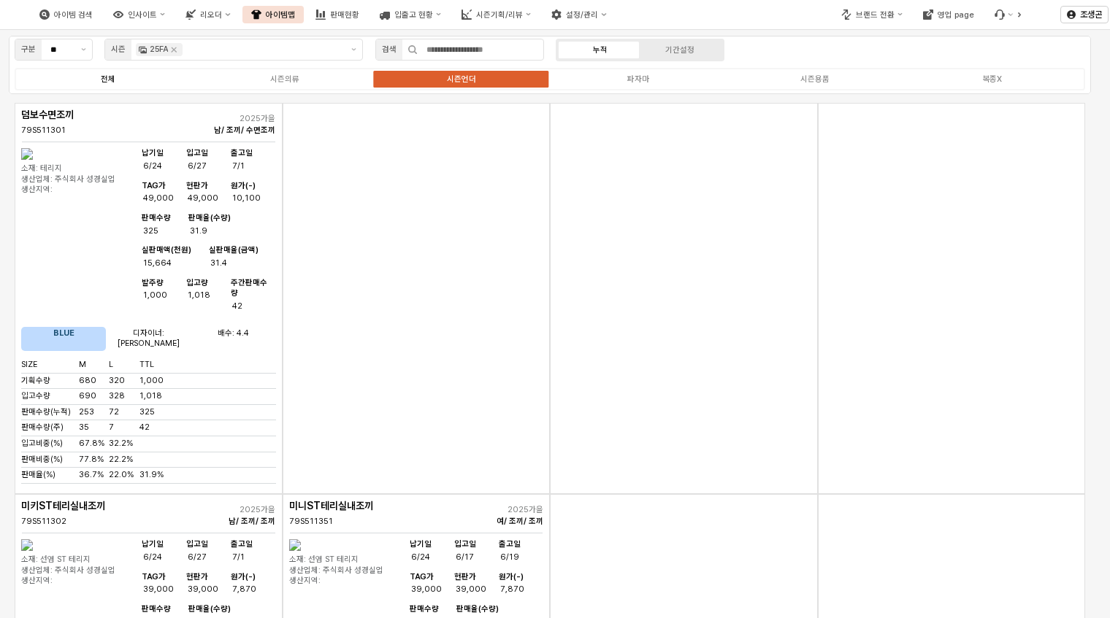
click at [104, 80] on div "전체" at bounding box center [108, 78] width 15 height 9
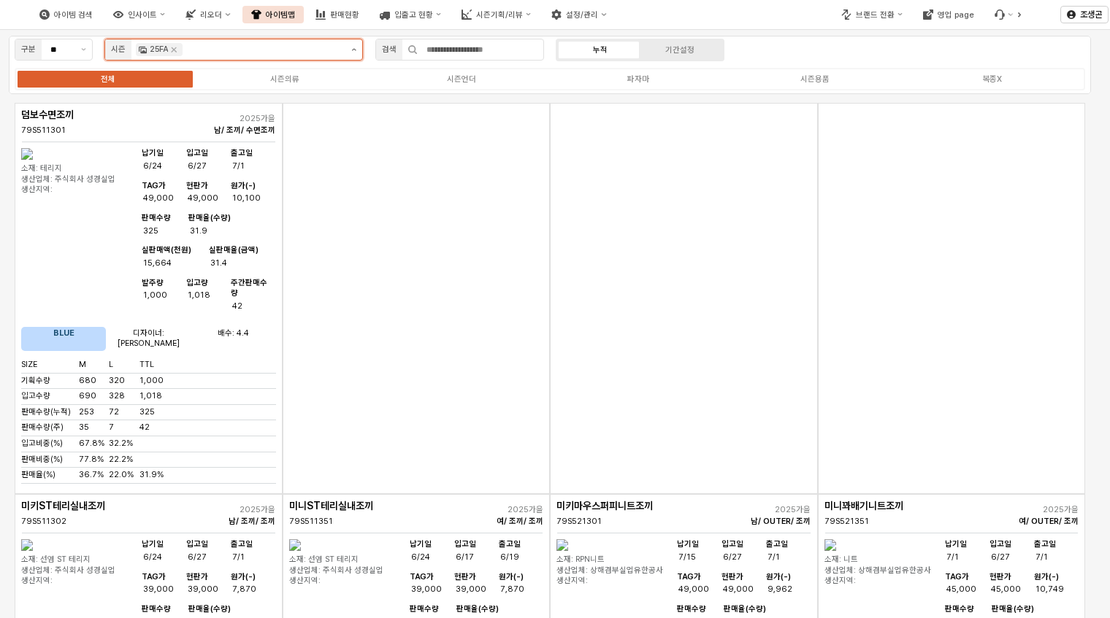
click at [351, 49] on icon "제안 사항 표시" at bounding box center [353, 49] width 5 height 3
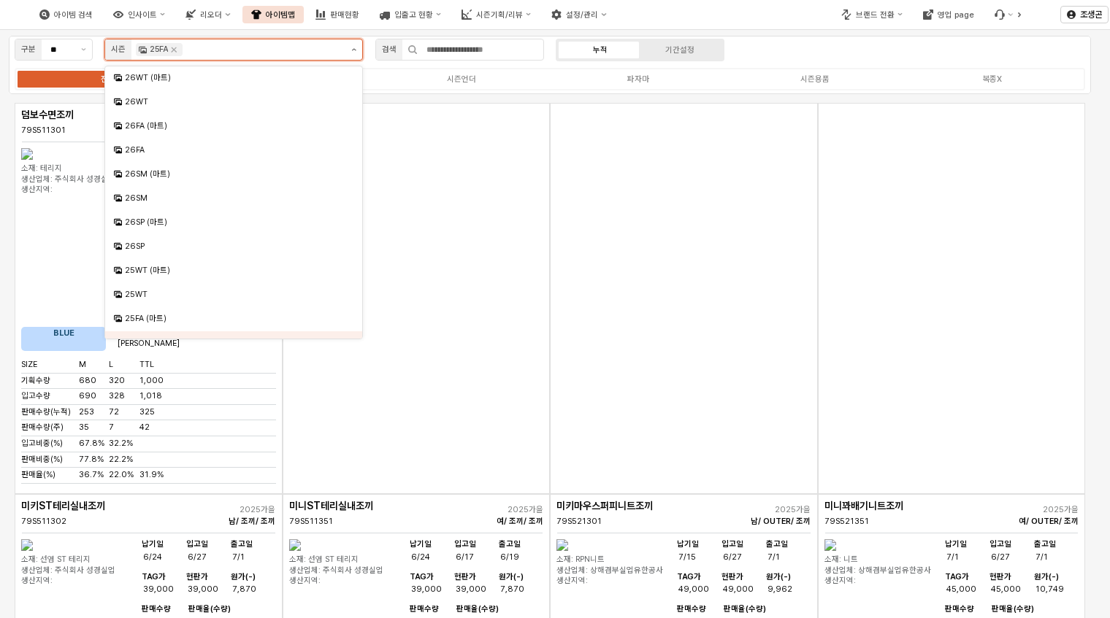
scroll to position [111, 0]
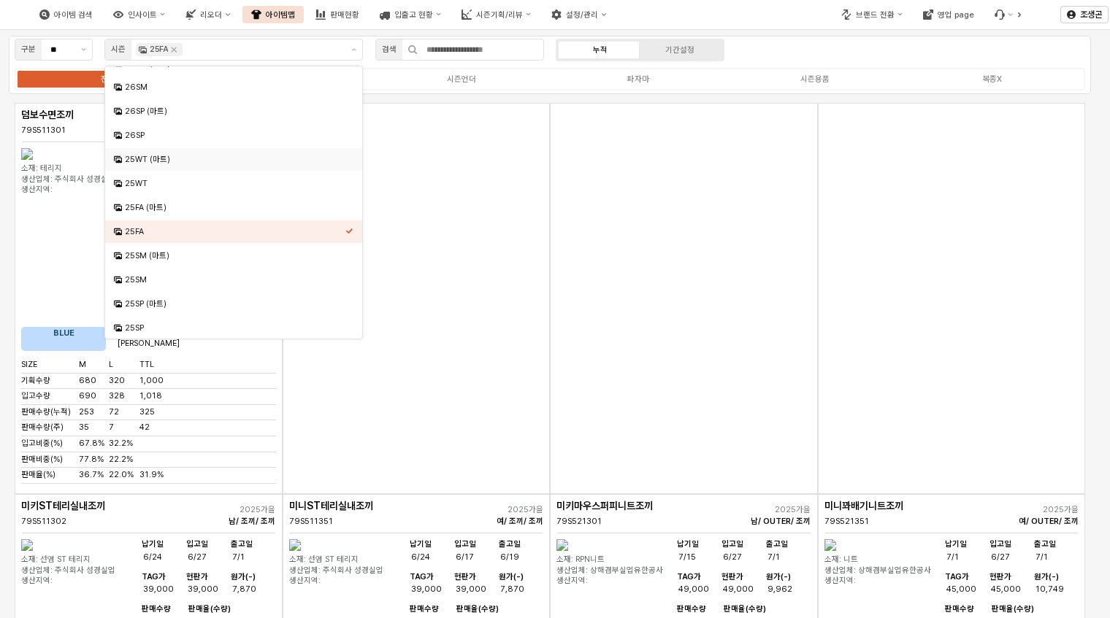
click at [469, 259] on div "App Frame" at bounding box center [417, 298] width 268 height 391
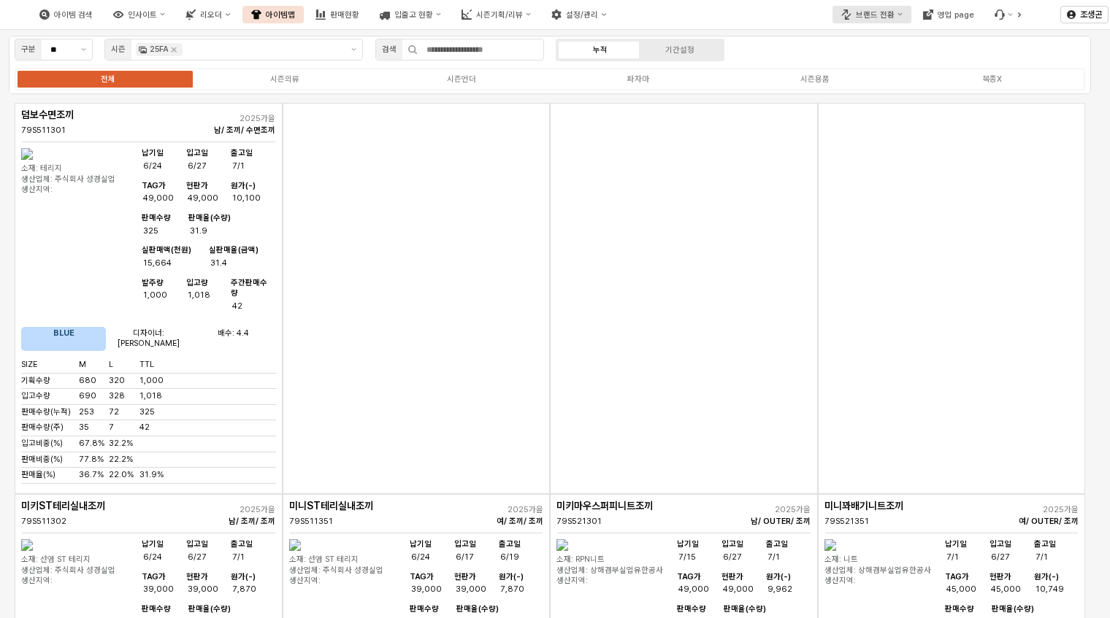
click at [873, 8] on button "브랜드 전환" at bounding box center [871, 15] width 79 height 18
click at [854, 35] on div "아가방" at bounding box center [887, 40] width 90 height 11
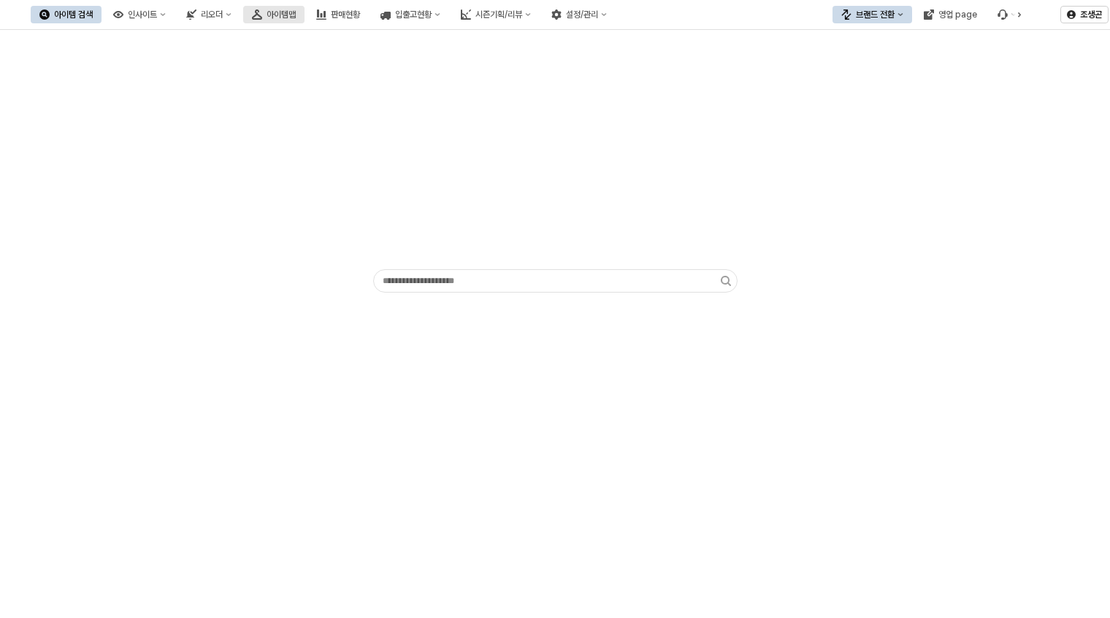
click at [296, 12] on div "아이템맵" at bounding box center [281, 14] width 29 height 10
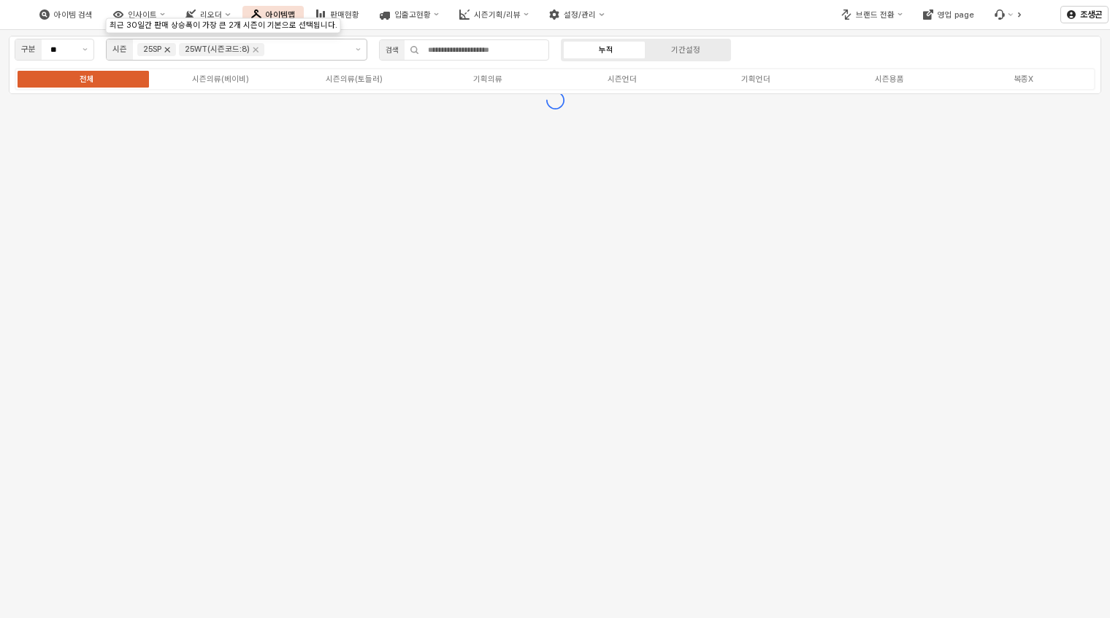
click at [168, 51] on icon "Remove 25SP" at bounding box center [167, 50] width 12 height 12
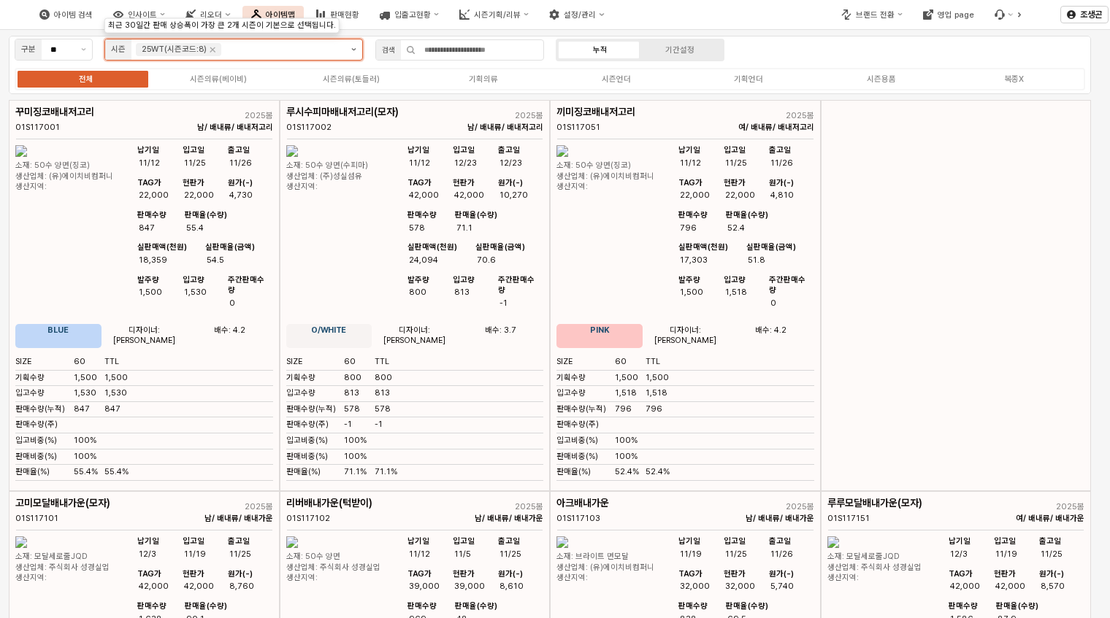
click at [351, 50] on icon "제안 사항 표시" at bounding box center [353, 49] width 5 height 3
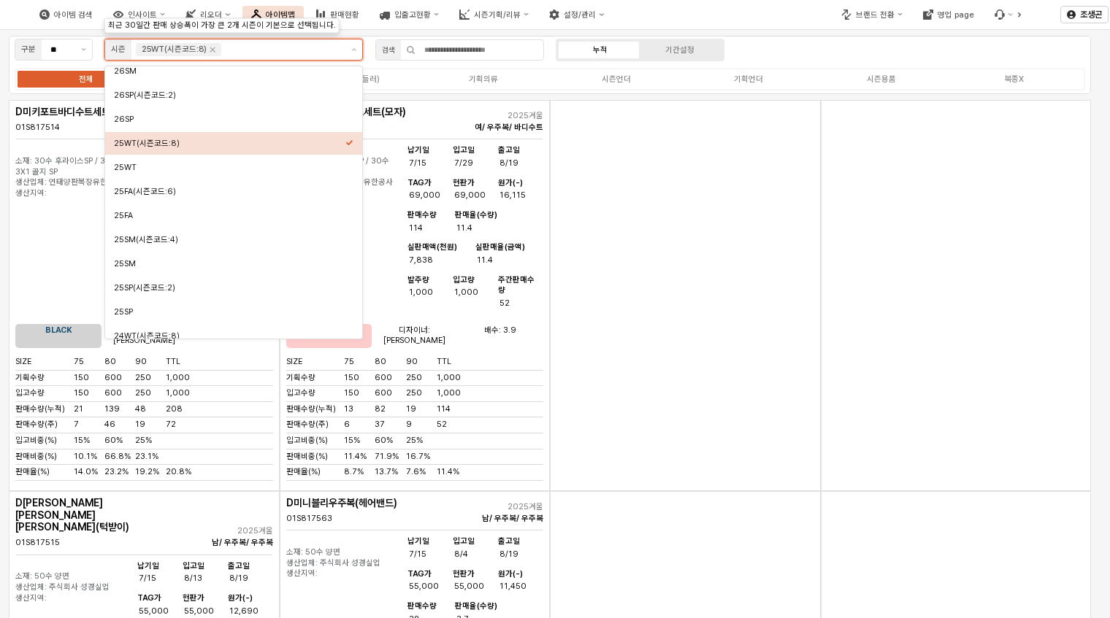
scroll to position [132, 0]
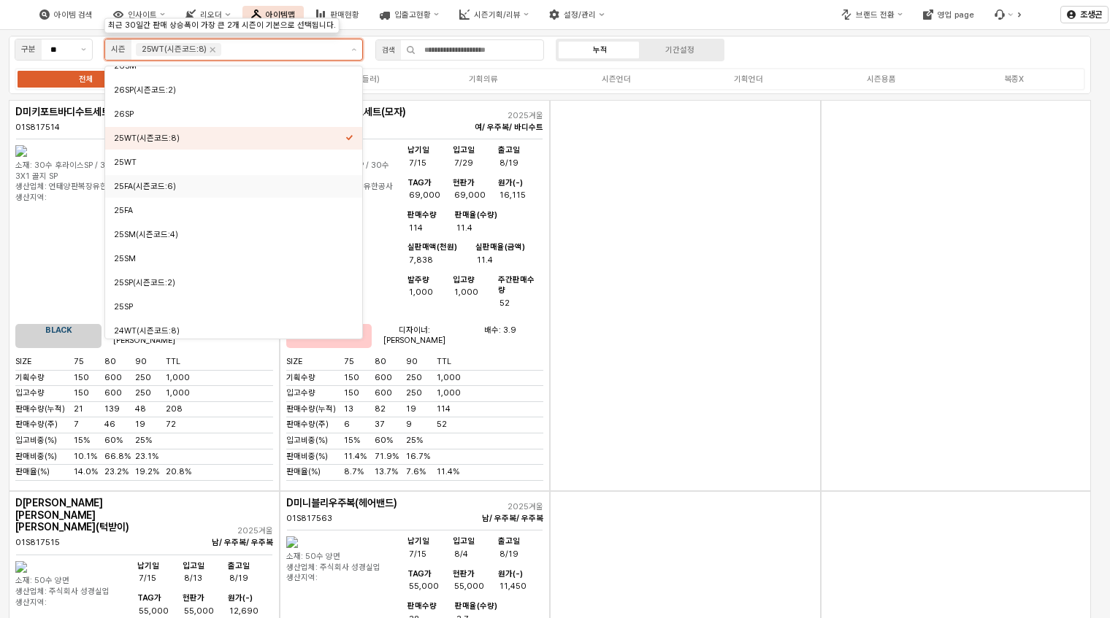
click at [144, 183] on div "25FA(시즌코드:6)" at bounding box center [229, 186] width 231 height 11
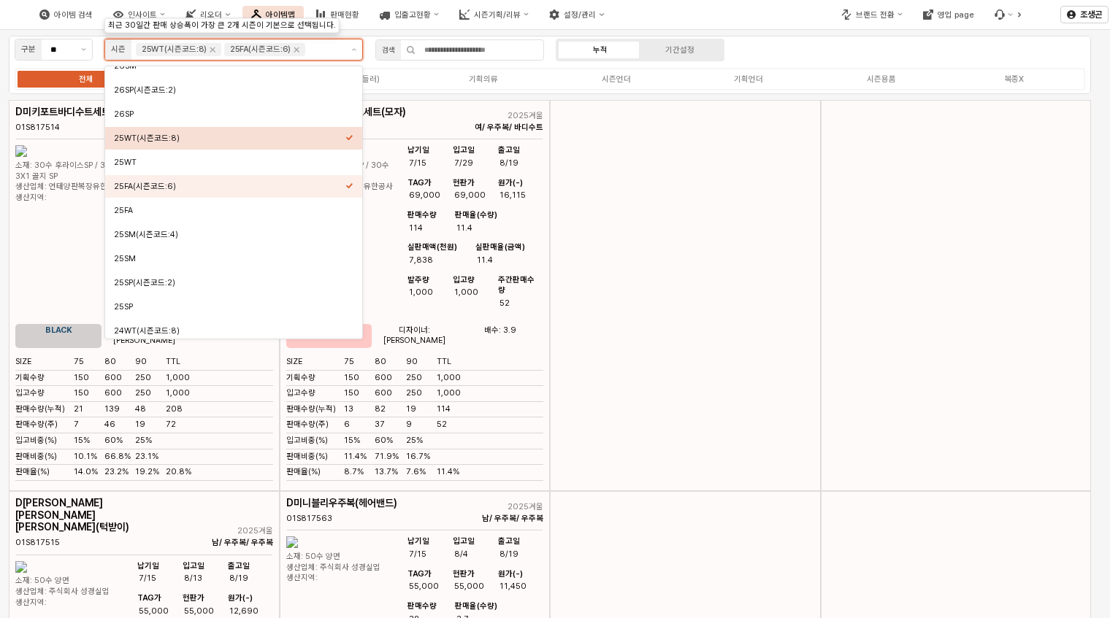
click at [345, 136] on icon "Select an option" at bounding box center [349, 138] width 8 height 8
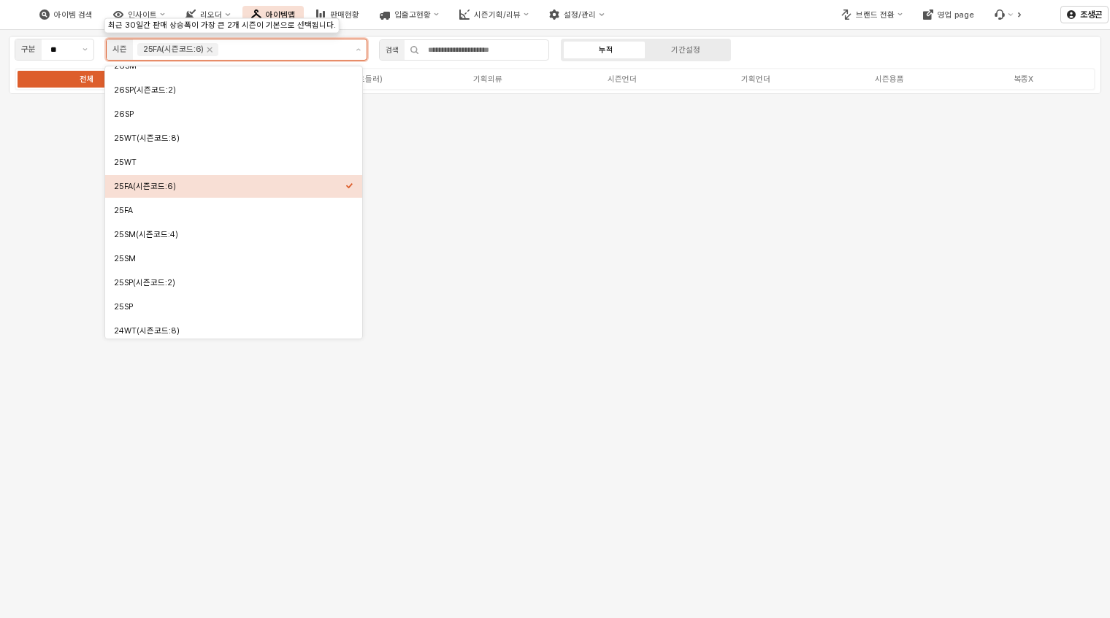
click at [141, 182] on div "25FA(시즌코드:6)" at bounding box center [229, 186] width 231 height 11
click at [150, 184] on div "25FA(시즌코드:6)" at bounding box center [230, 186] width 231 height 11
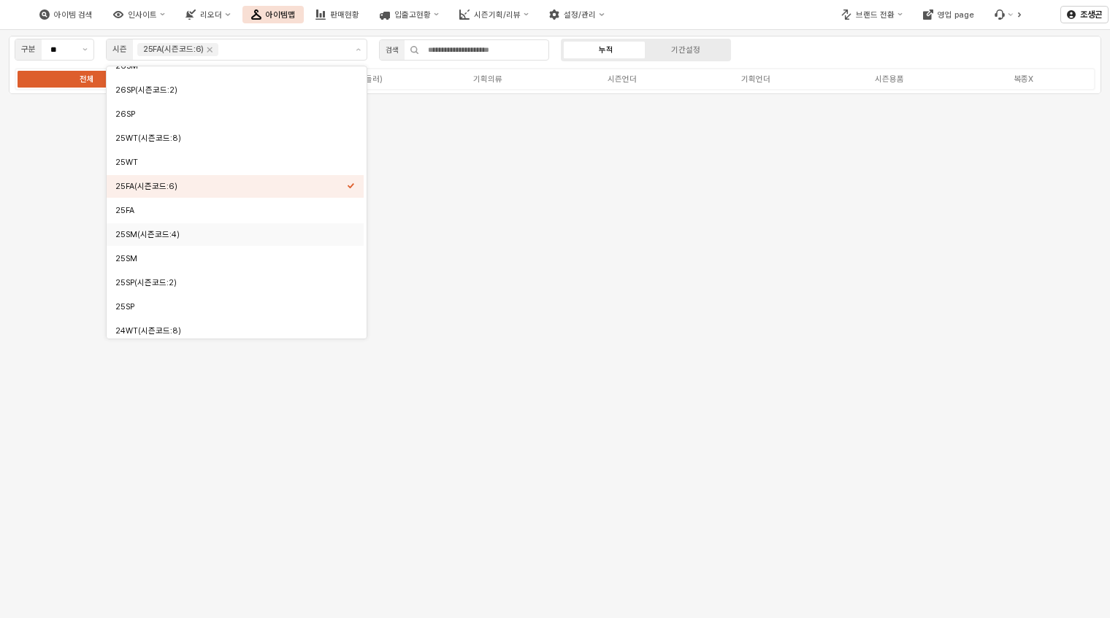
click at [475, 279] on div "구분 ** 시즌 25FA(시즌코드:6) 검색 누적 기간설정 전체 시즌의류(베이비) 시즌의류(토들러) 기획의류 시즌언더 기획언더 시즌용품 복종X" at bounding box center [555, 324] width 1110 height 589
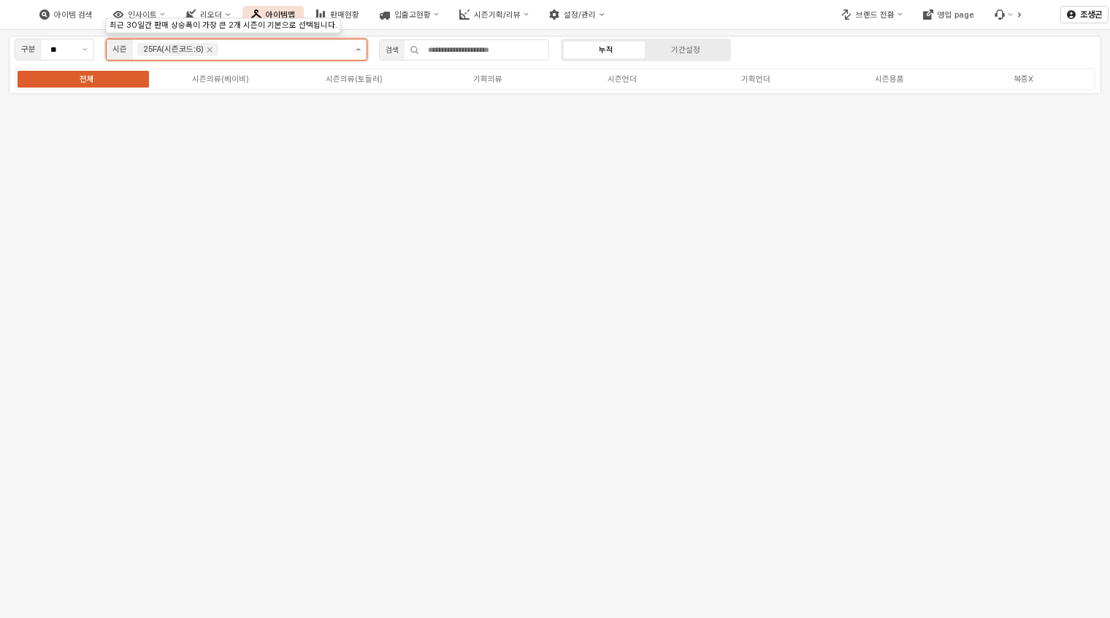
click at [357, 46] on button "제안 사항 표시" at bounding box center [358, 49] width 17 height 20
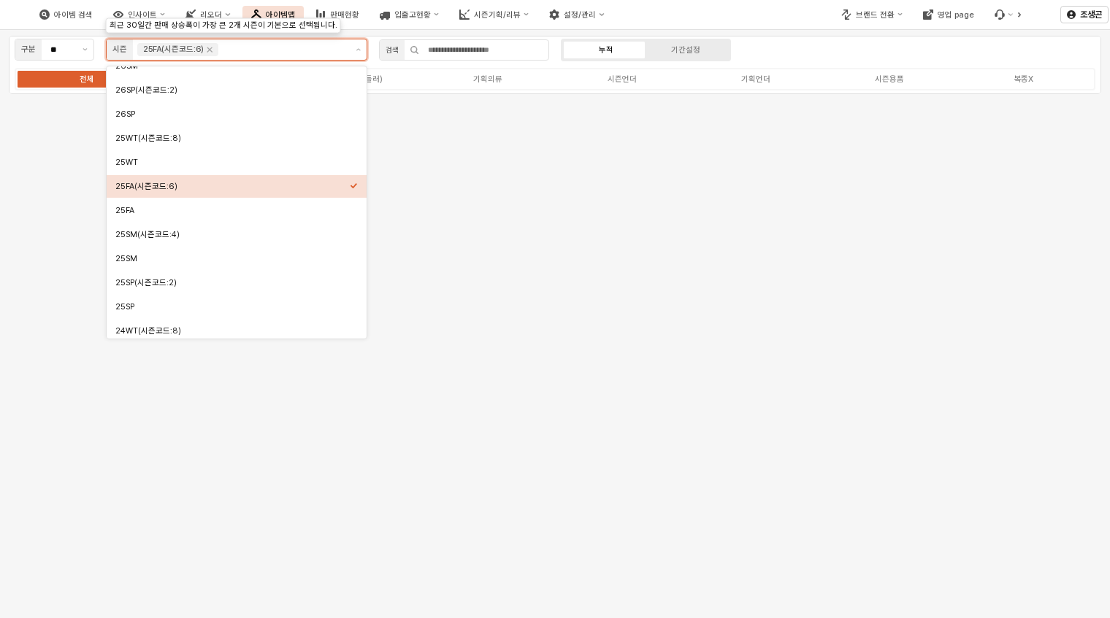
click at [348, 183] on div "25FA(시즌코드:6)" at bounding box center [232, 186] width 234 height 11
click at [117, 209] on div "25FA" at bounding box center [232, 210] width 234 height 11
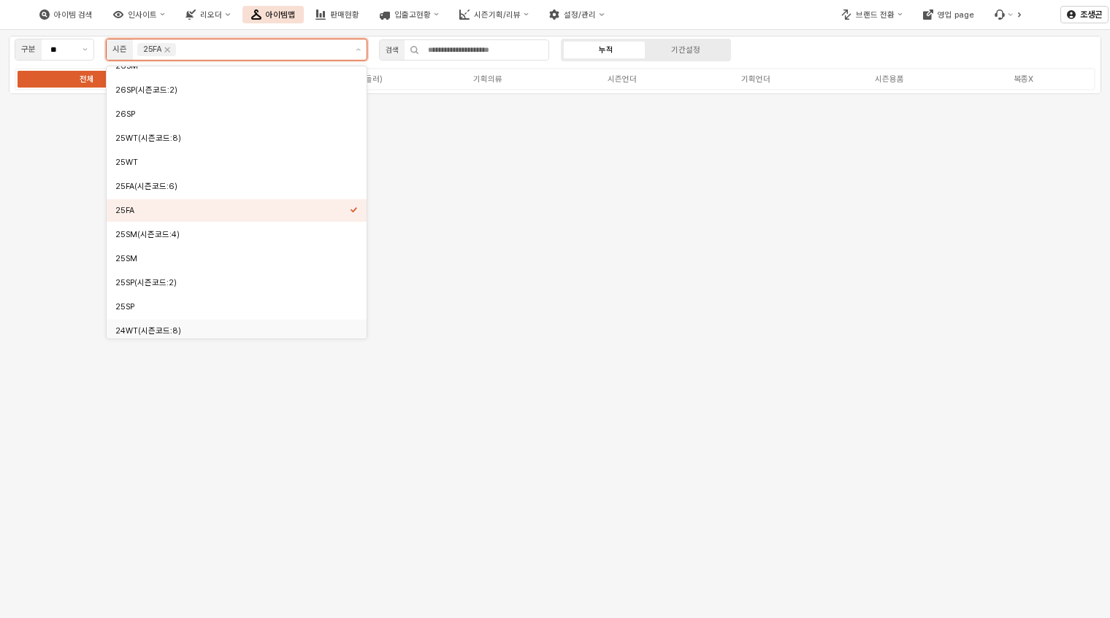
scroll to position [136, 0]
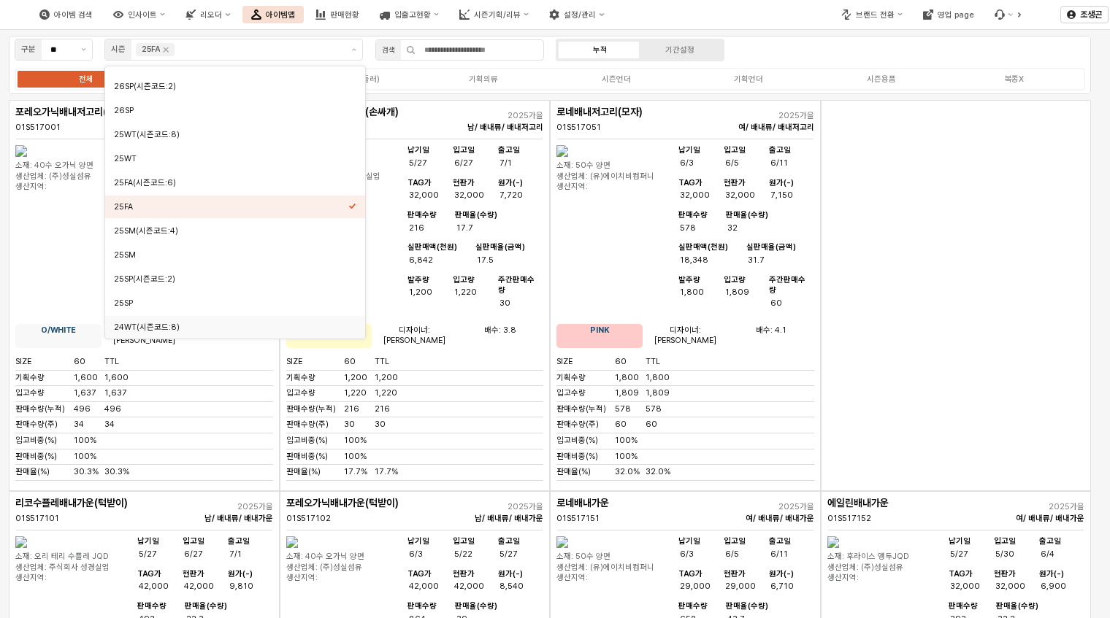
click at [912, 253] on div "App Frame" at bounding box center [956, 295] width 271 height 391
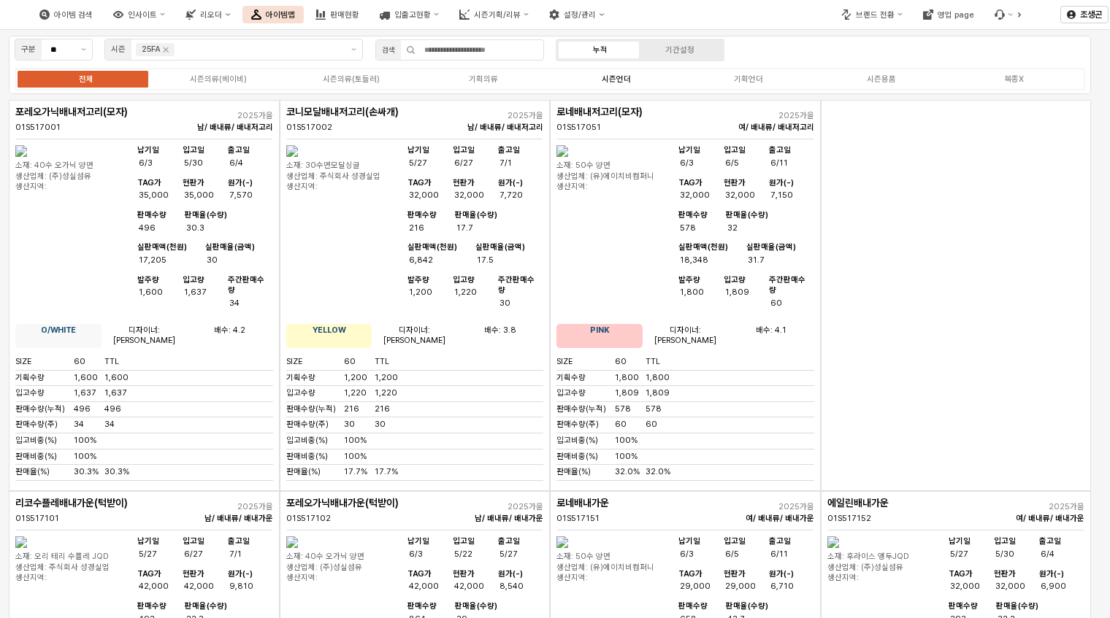
click at [621, 75] on div "시즌언더" at bounding box center [616, 78] width 29 height 9
click at [614, 80] on div "시즌언더" at bounding box center [616, 78] width 29 height 9
click at [745, 80] on div "기획언더" at bounding box center [748, 78] width 29 height 9
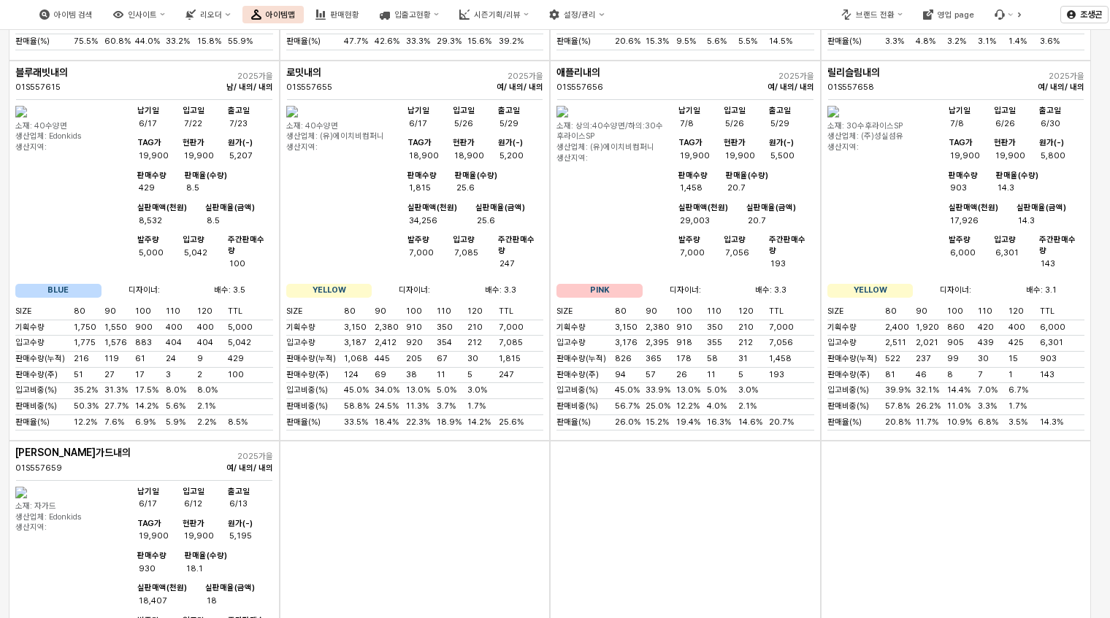
scroll to position [1460, 0]
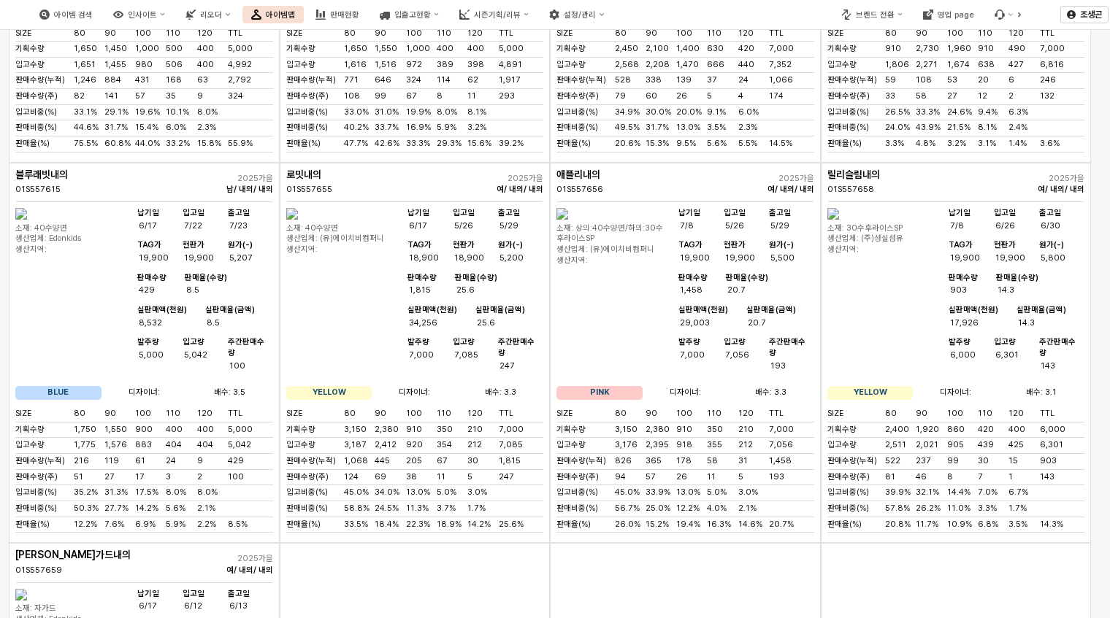
click at [27, 209] on img "App Frame" at bounding box center [21, 214] width 12 height 12
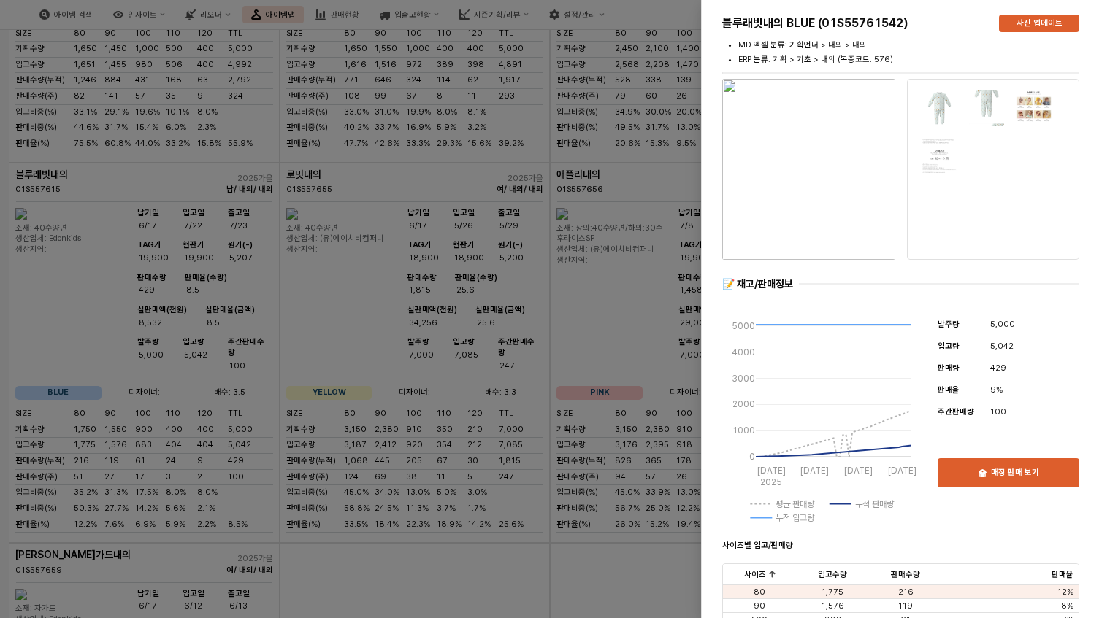
click at [129, 335] on div at bounding box center [555, 309] width 1110 height 618
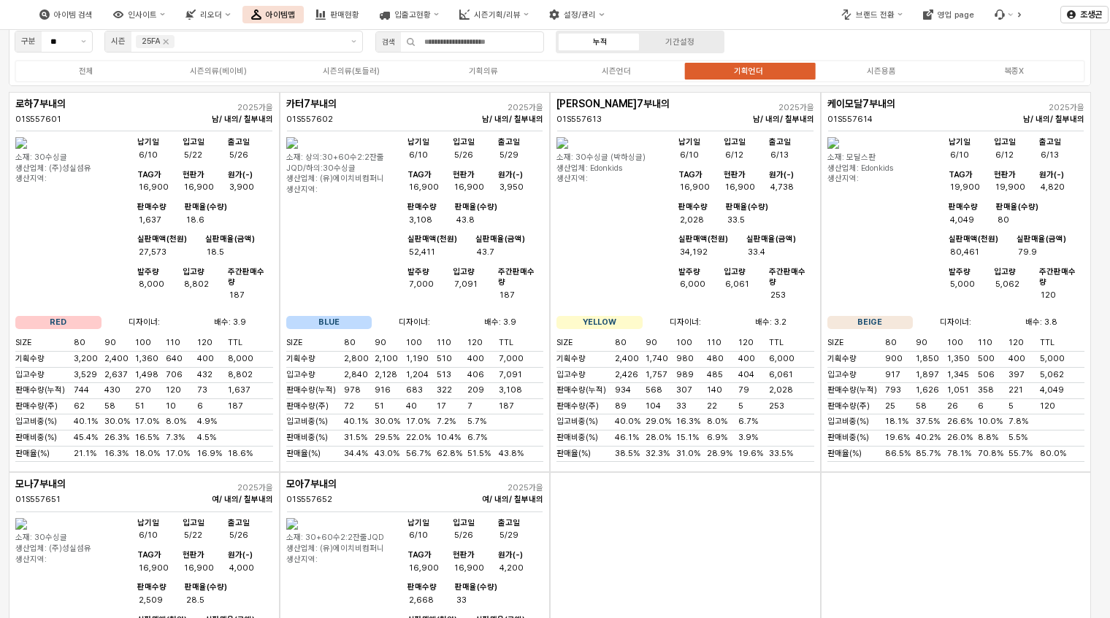
scroll to position [0, 0]
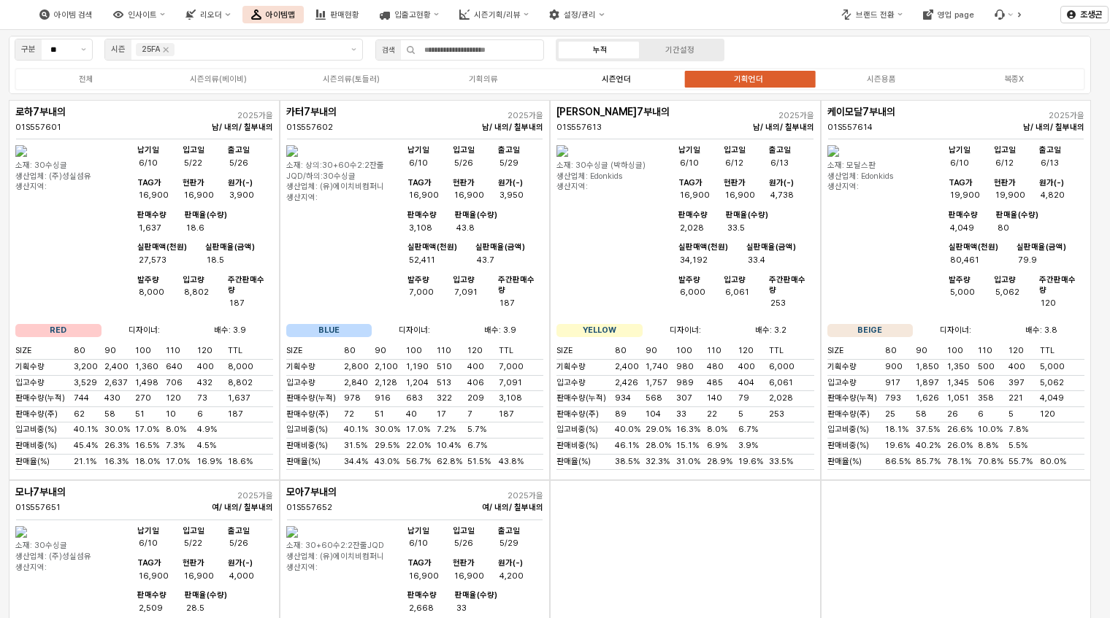
click at [613, 78] on div "시즌언더" at bounding box center [616, 78] width 29 height 9
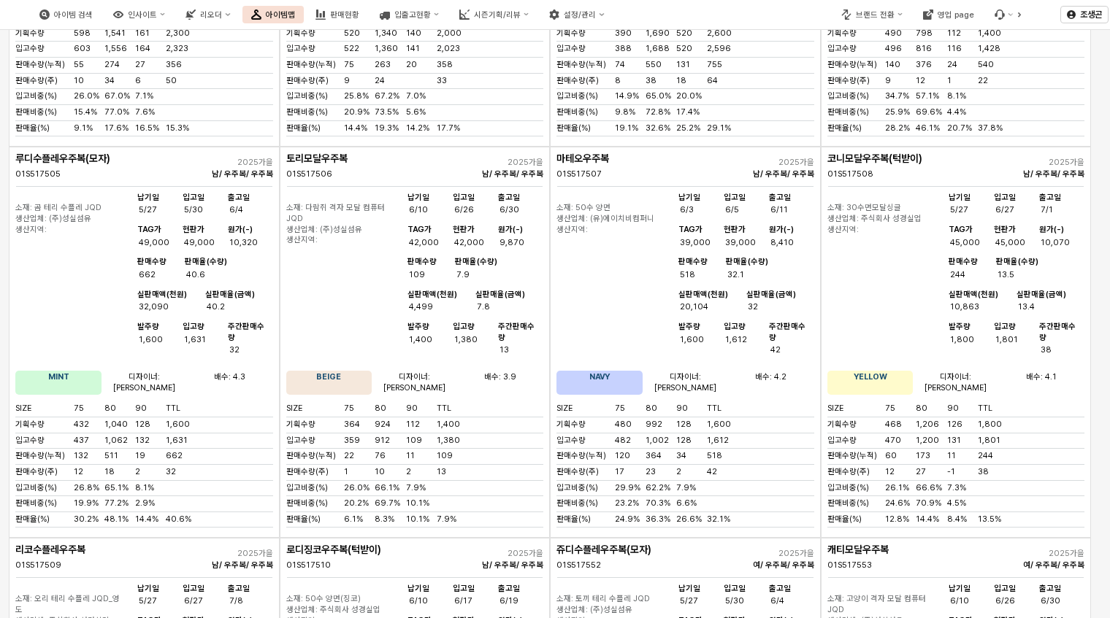
scroll to position [1526, 0]
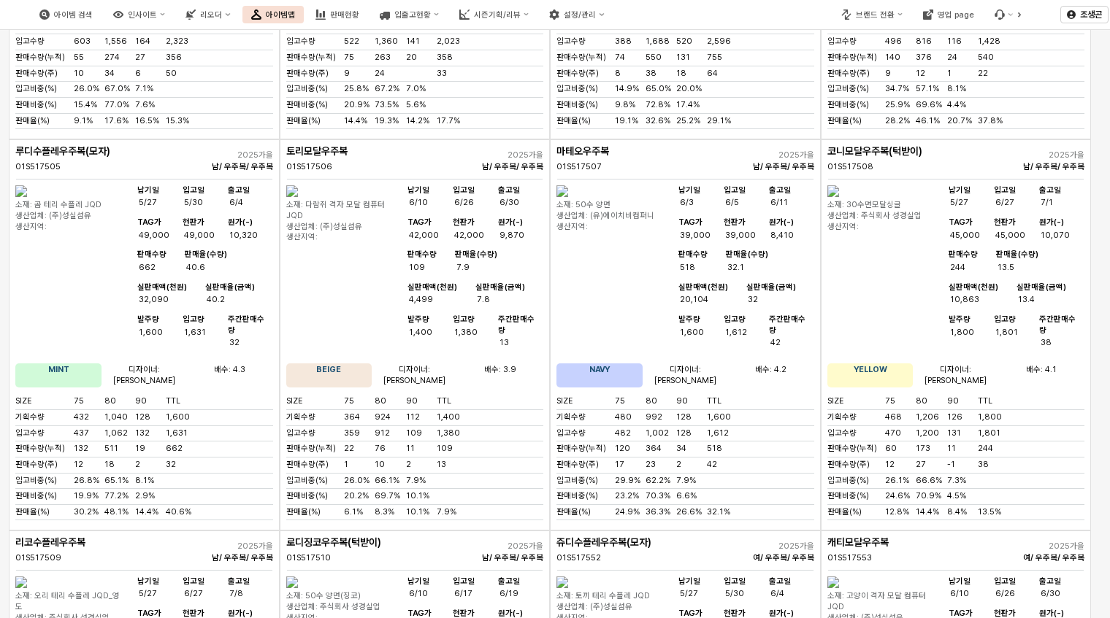
click at [298, 185] on img "App Frame" at bounding box center [292, 191] width 12 height 12
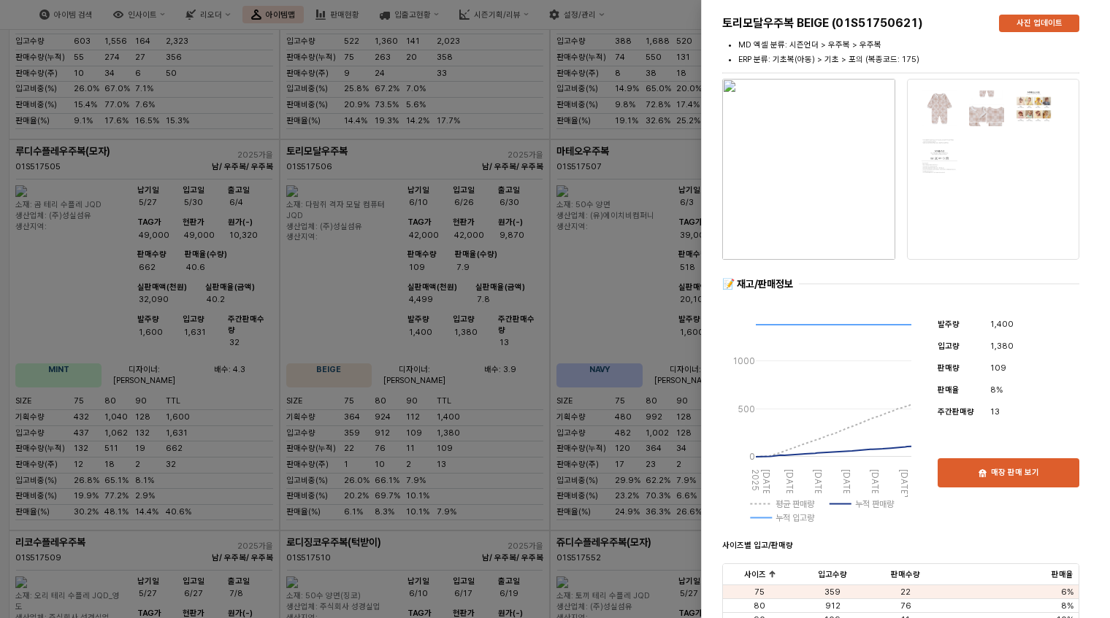
click at [394, 310] on div at bounding box center [555, 309] width 1110 height 618
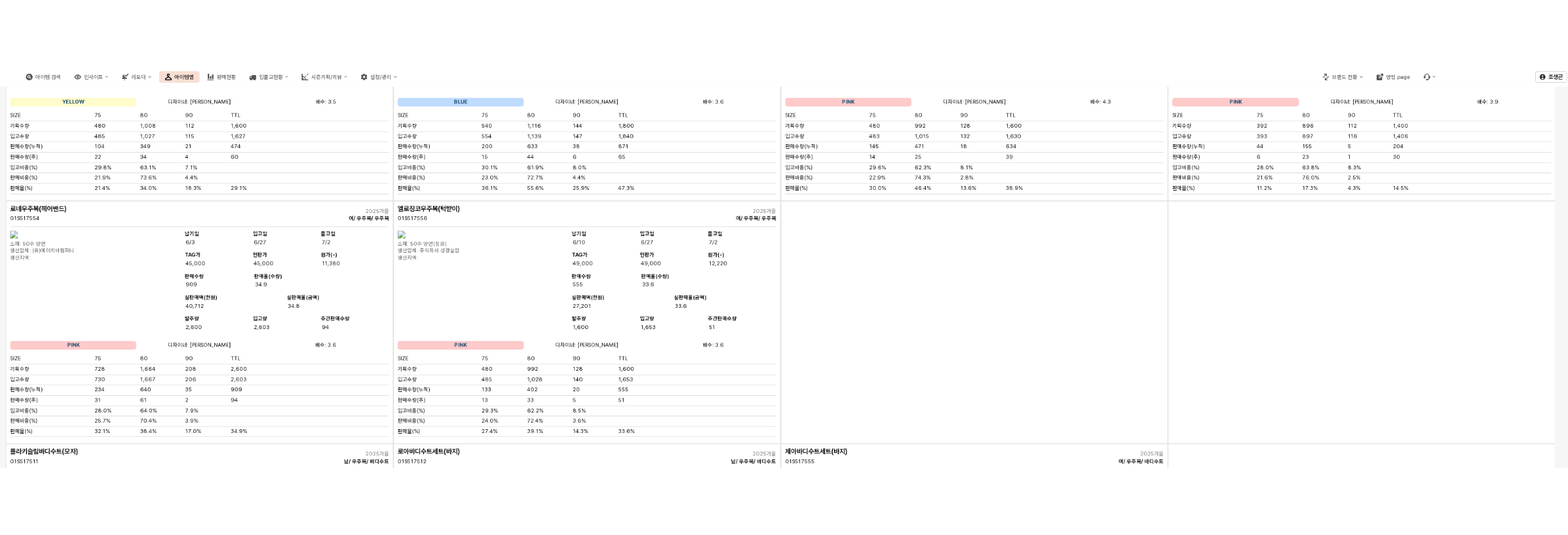
scroll to position [1866, 0]
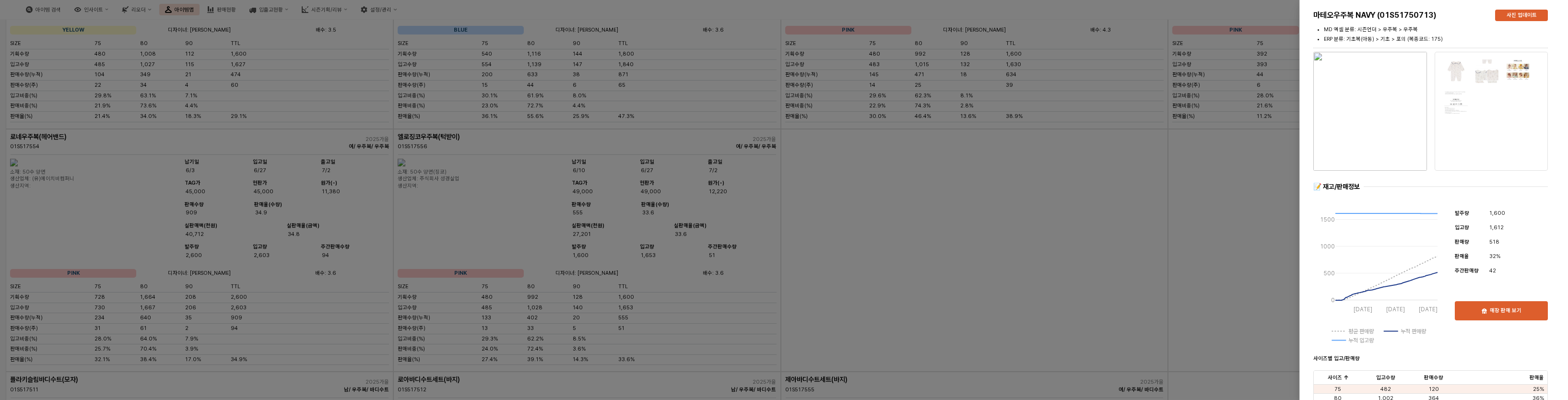
click at [728, 141] on div at bounding box center [784, 200] width 1568 height 400
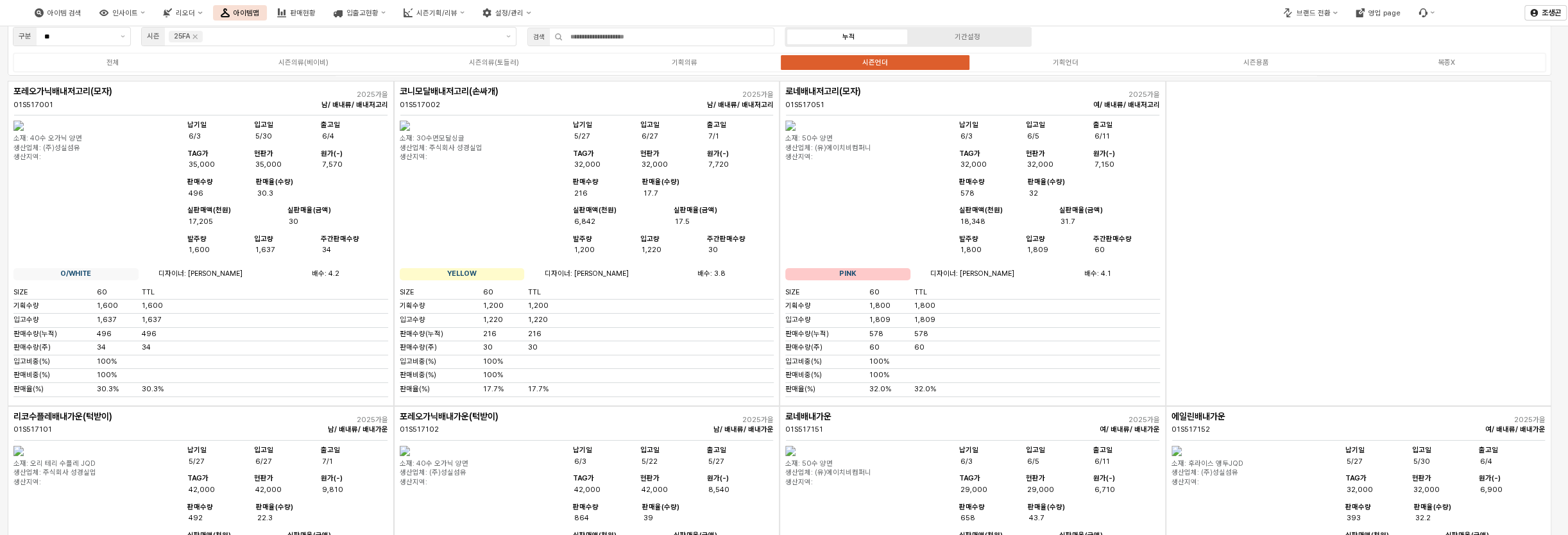
scroll to position [0, 0]
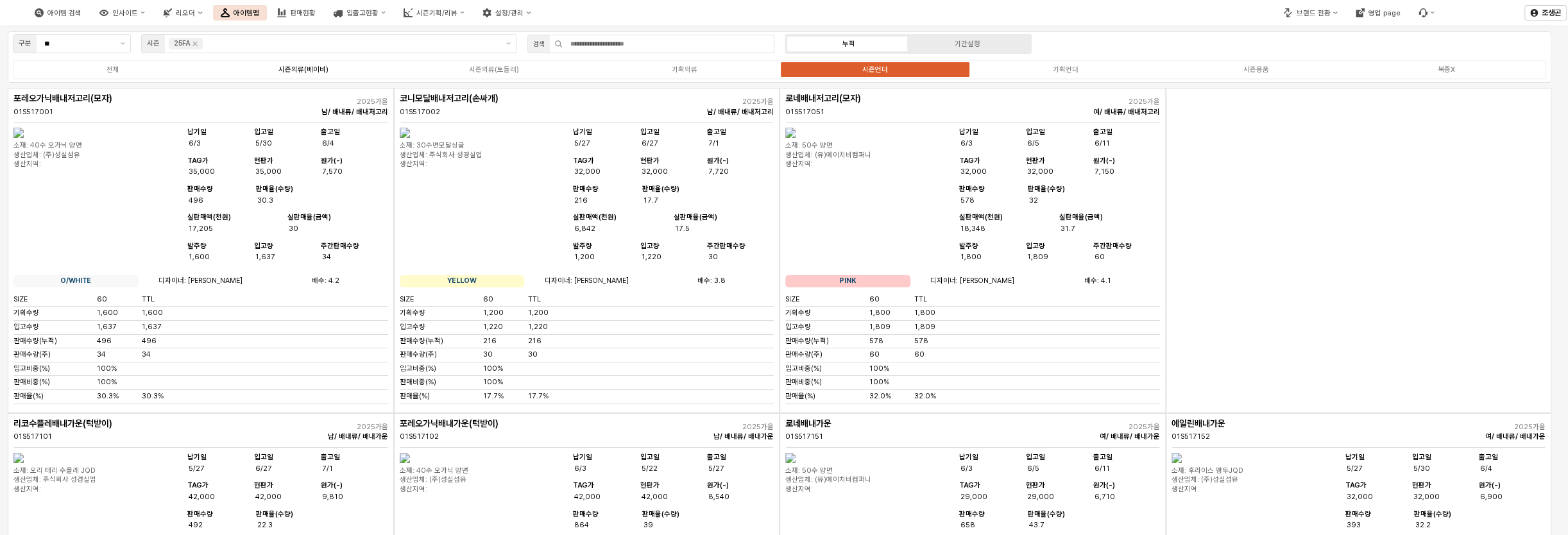
click at [306, 68] on div "시즌의류(베이비)" at bounding box center [303, 69] width 50 height 8
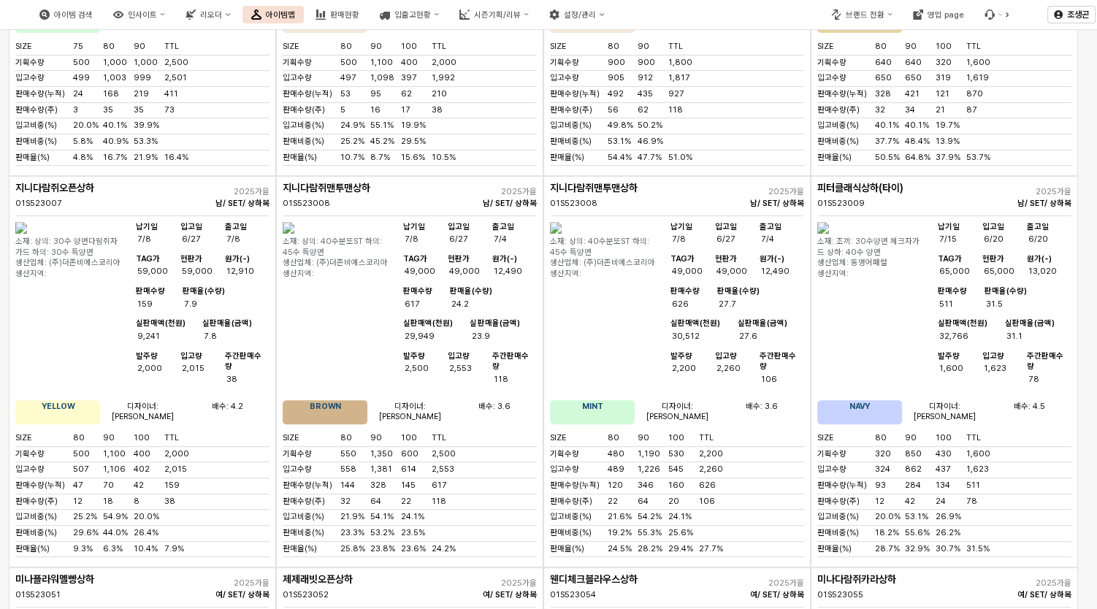
scroll to position [730, 0]
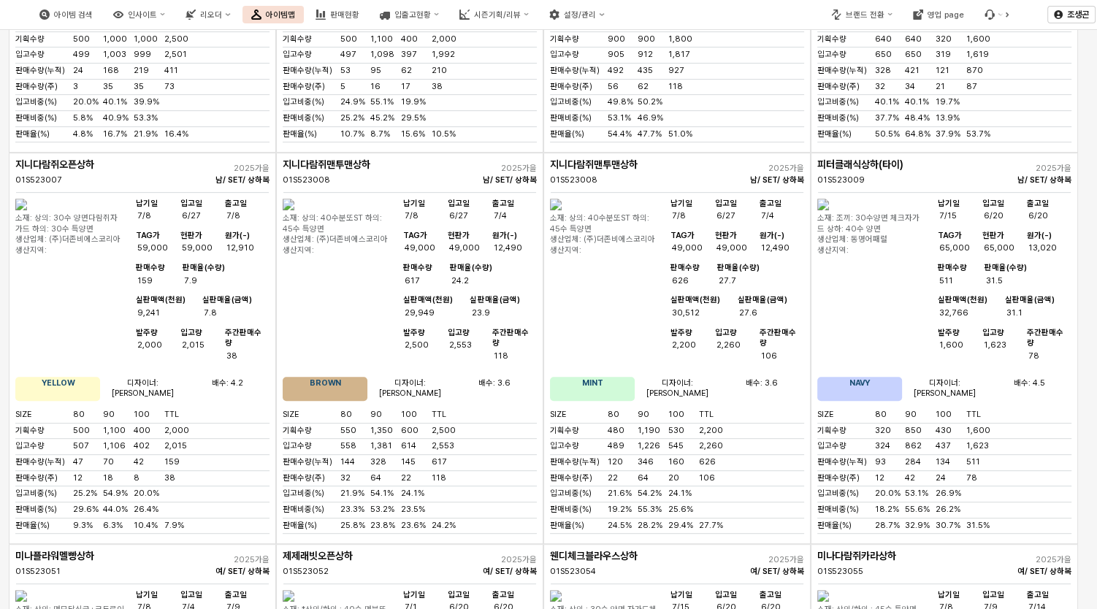
click at [488, 328] on div "입고량 2,553" at bounding box center [470, 345] width 45 height 34
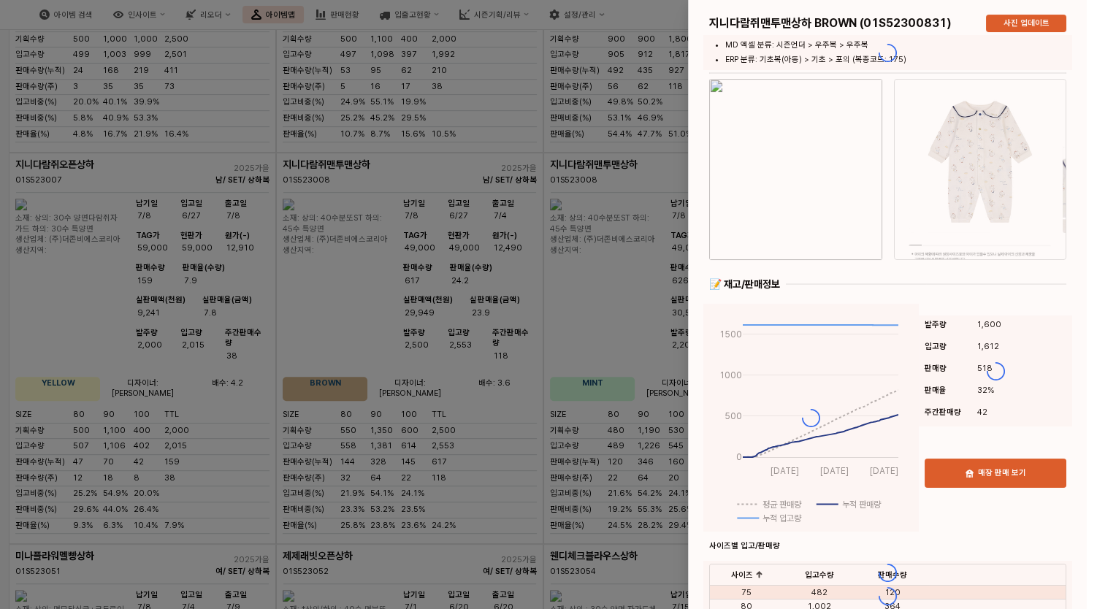
click at [510, 382] on div at bounding box center [548, 304] width 1097 height 609
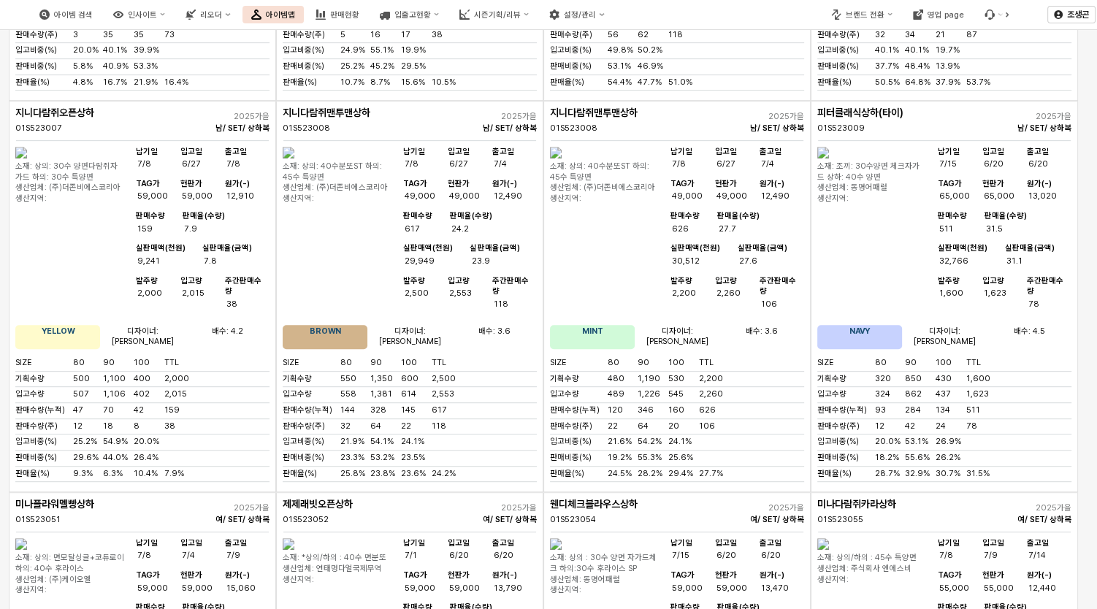
scroll to position [796, 0]
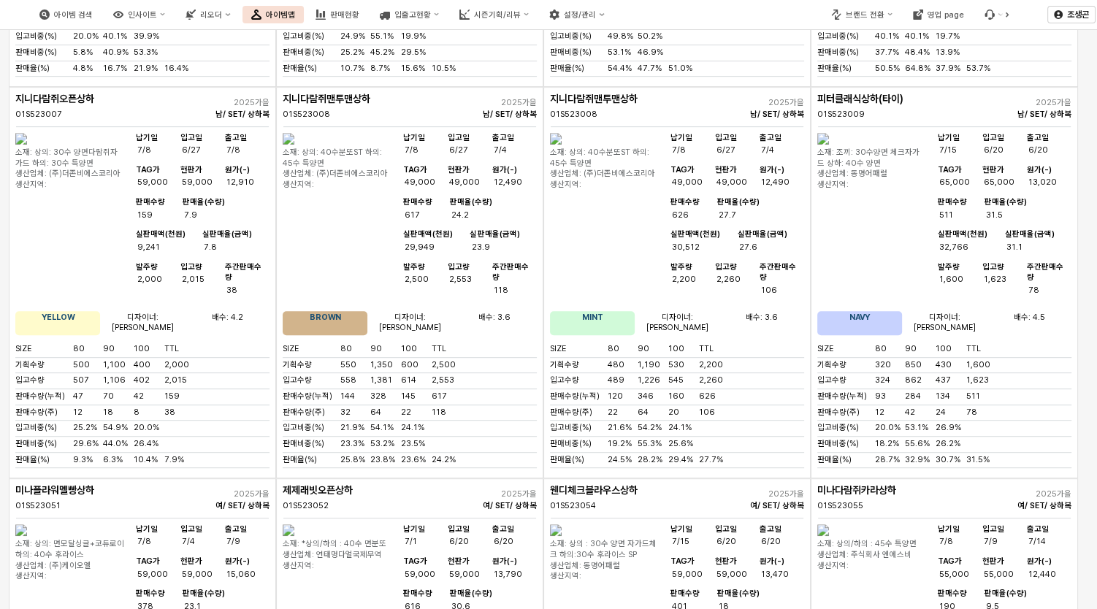
click at [27, 133] on img "App Frame" at bounding box center [21, 139] width 12 height 12
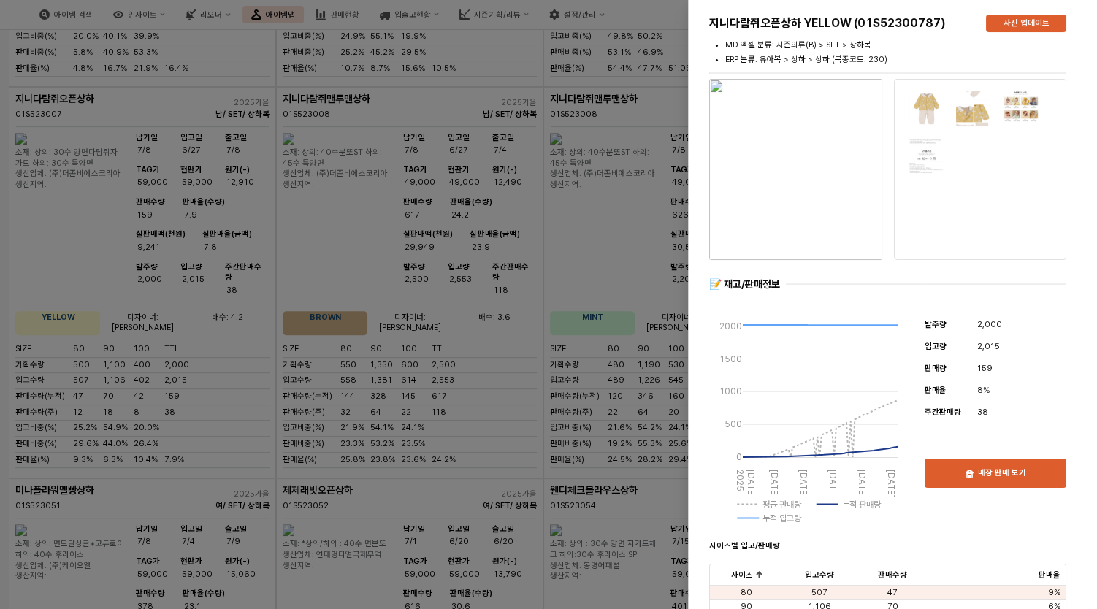
click at [196, 258] on div at bounding box center [548, 304] width 1097 height 609
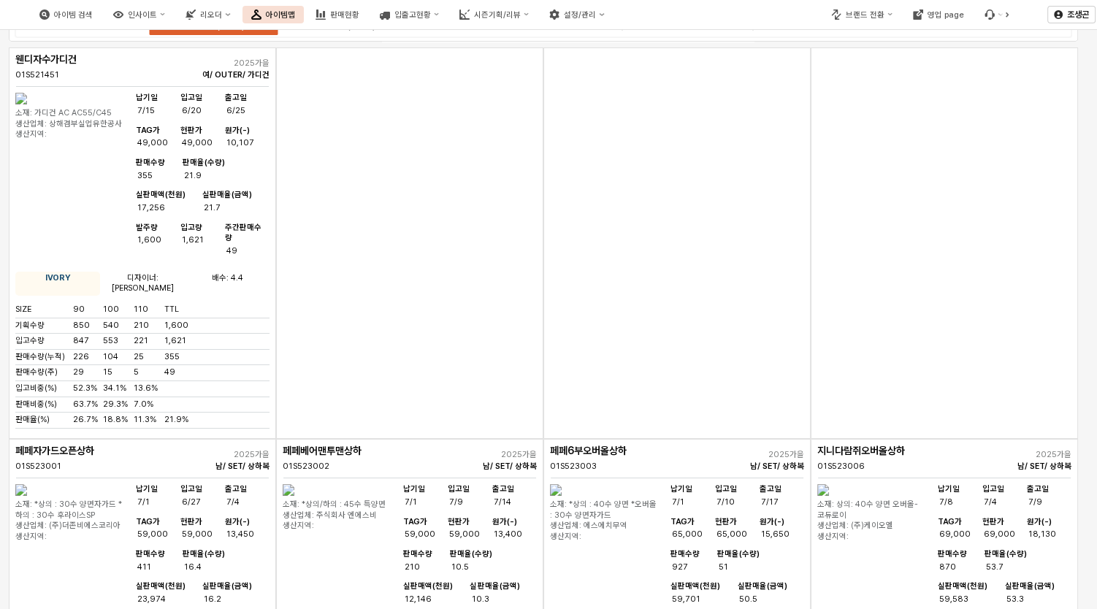
scroll to position [0, 0]
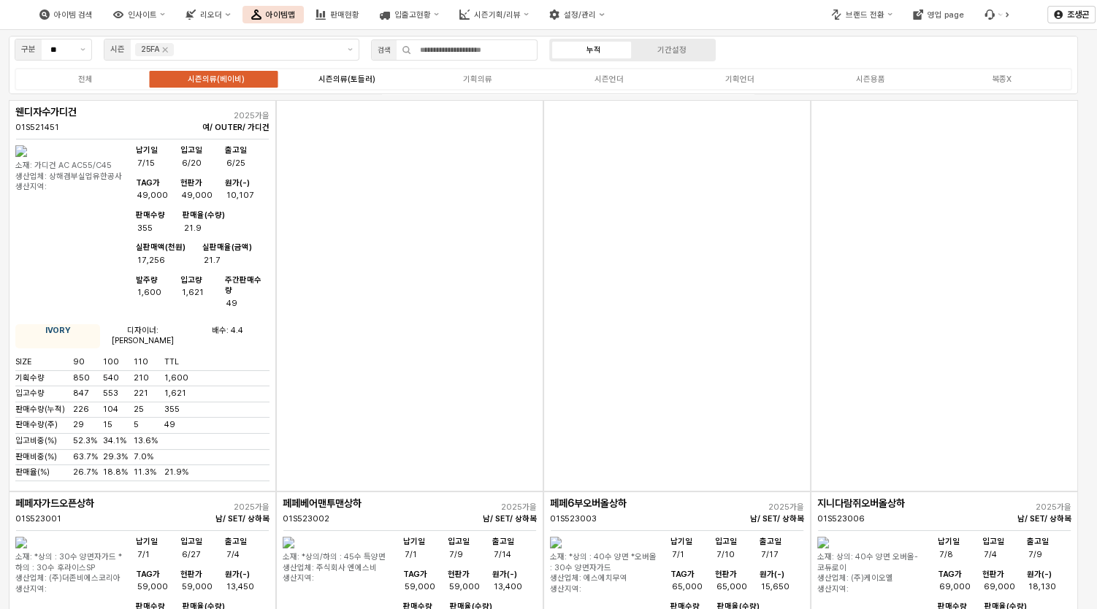
click at [355, 79] on div "시즌의류(토들러)" at bounding box center [346, 78] width 57 height 9
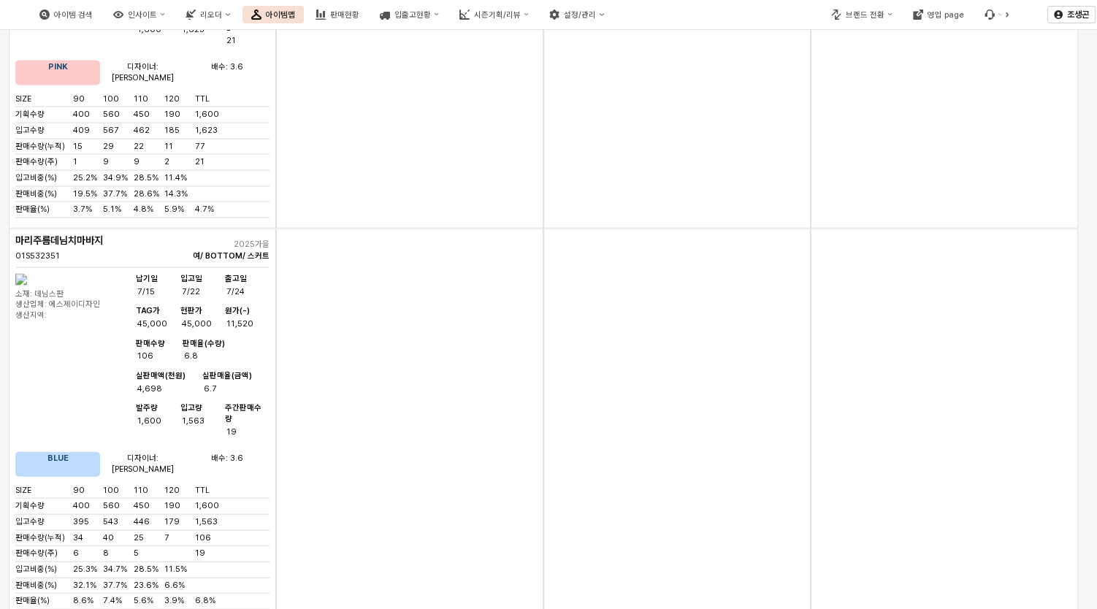
scroll to position [3584, 0]
